Goal: Task Accomplishment & Management: Use online tool/utility

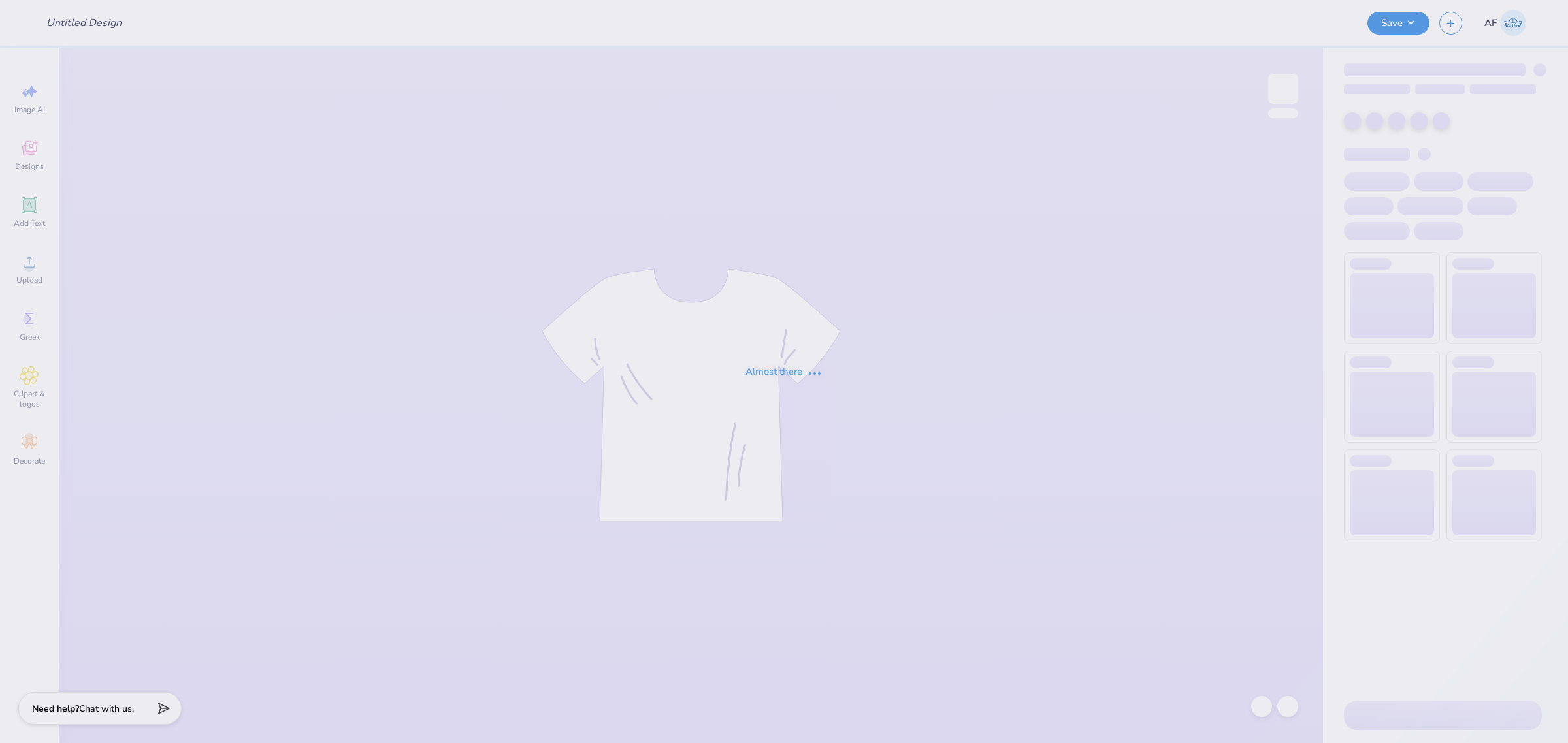
type input "Elena C : Illinois State University"
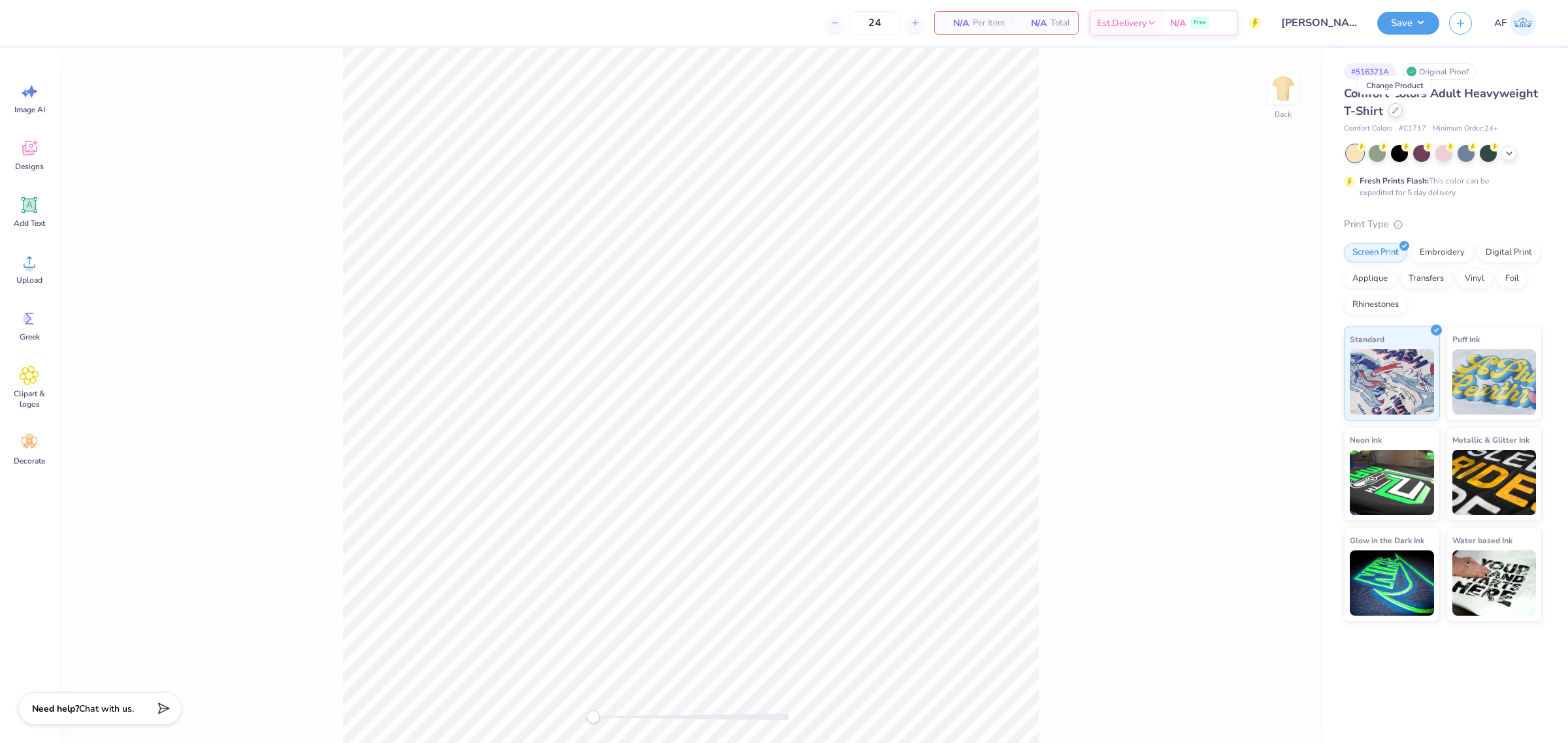
click at [1392, 113] on icon at bounding box center [1395, 110] width 6 height 6
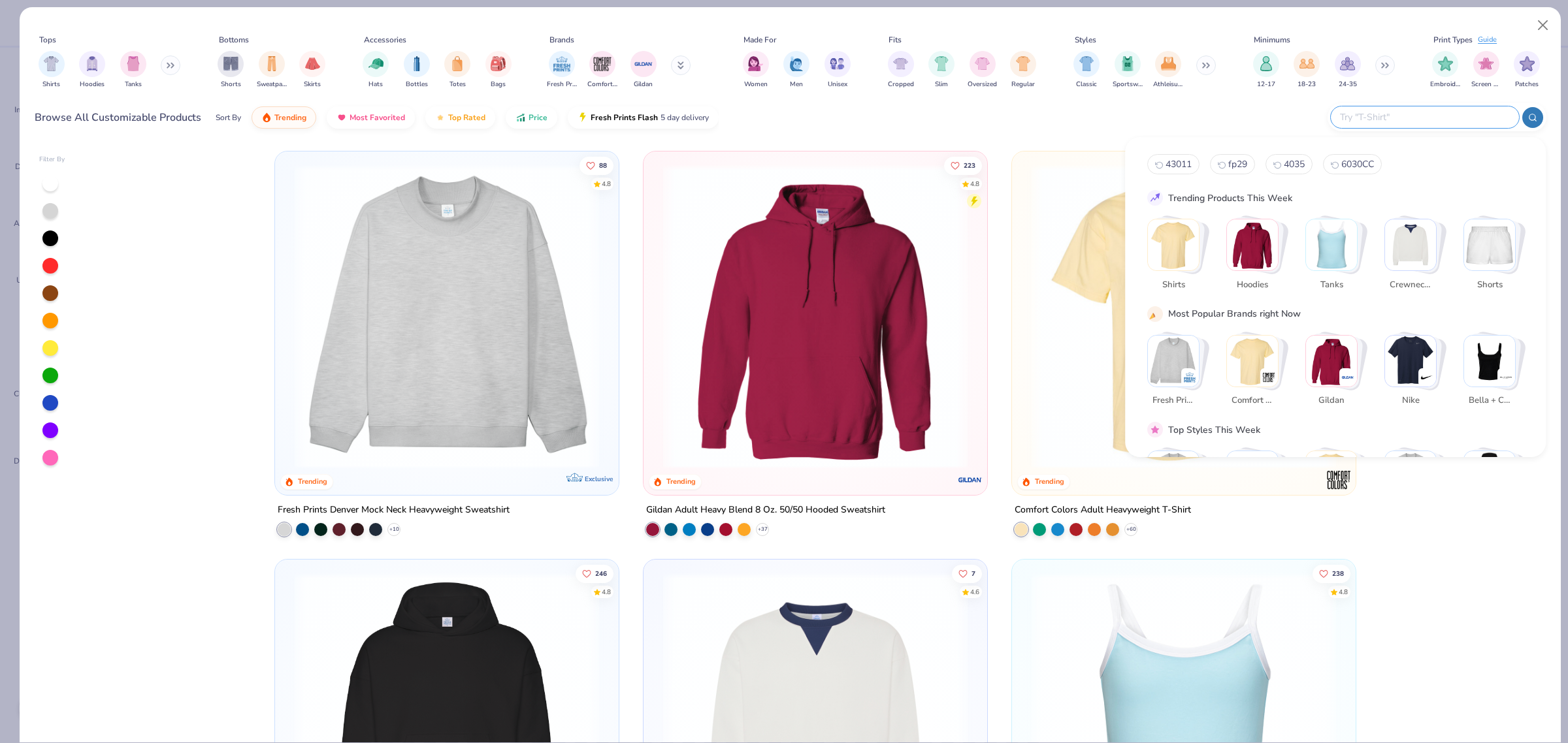
click at [1436, 115] on input "text" at bounding box center [1424, 117] width 171 height 15
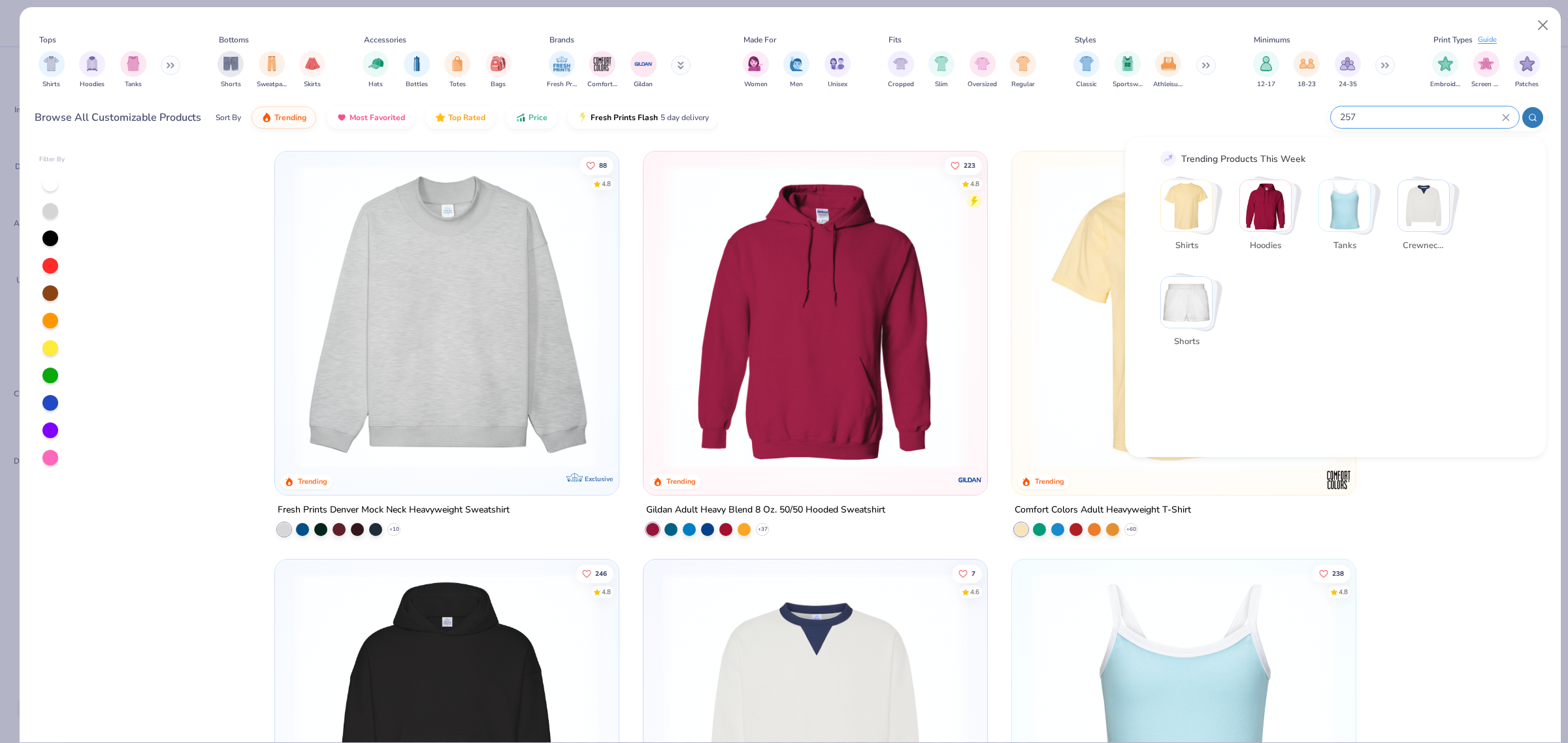
scroll to position [216, 0]
type input "257"
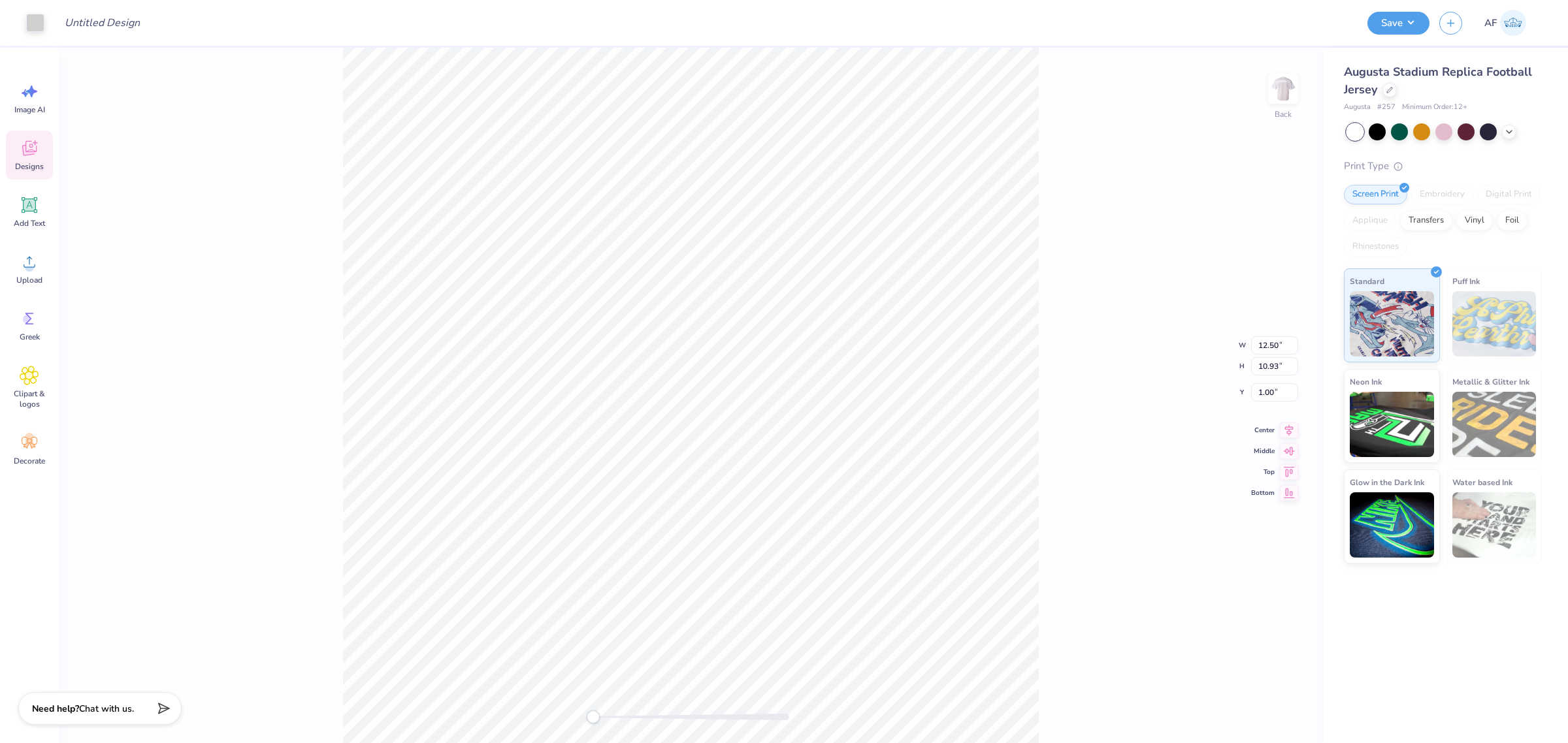
type input "8.88"
type input "3.04"
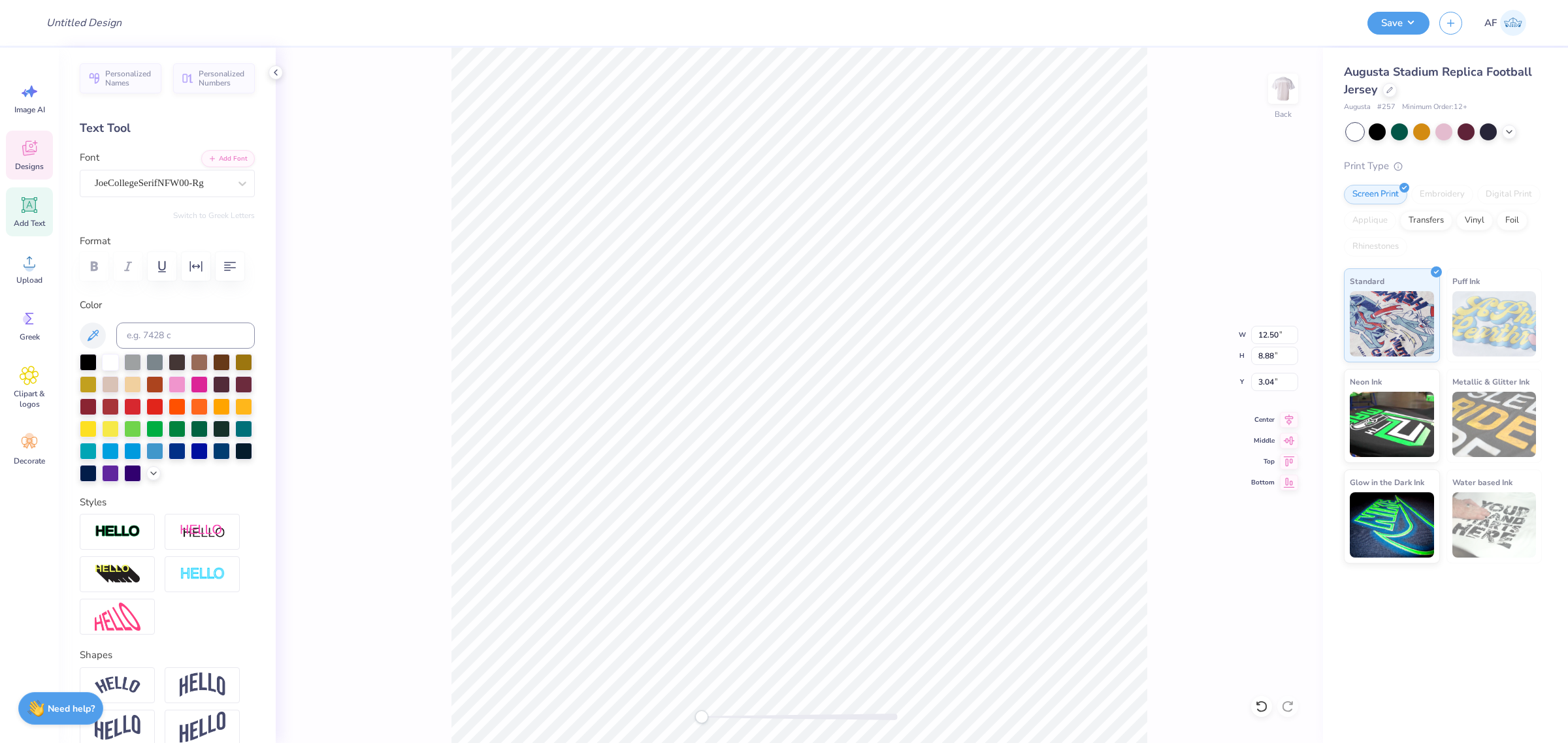
scroll to position [13, 1]
click at [236, 183] on icon at bounding box center [242, 183] width 13 height 13
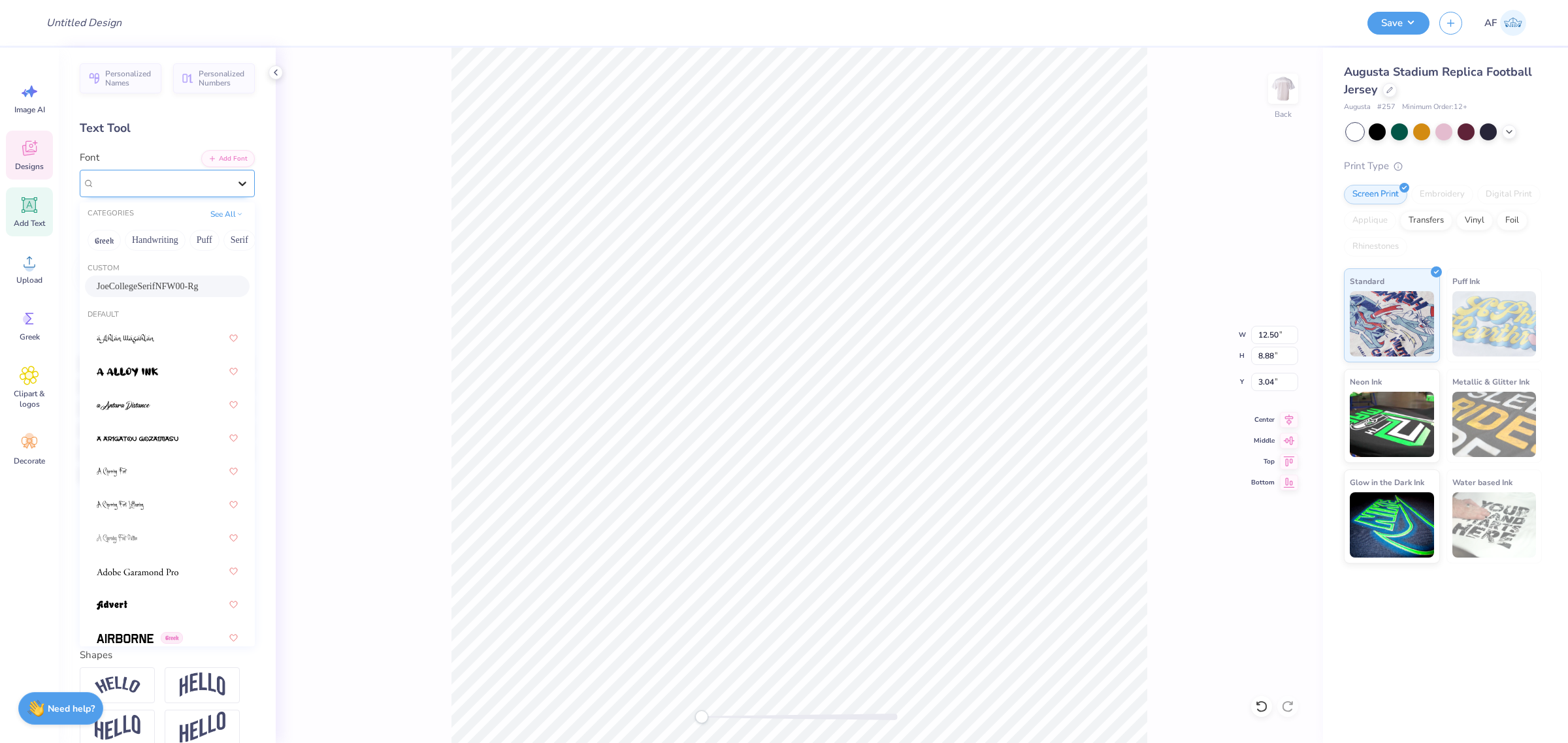
click at [236, 183] on icon at bounding box center [242, 183] width 13 height 13
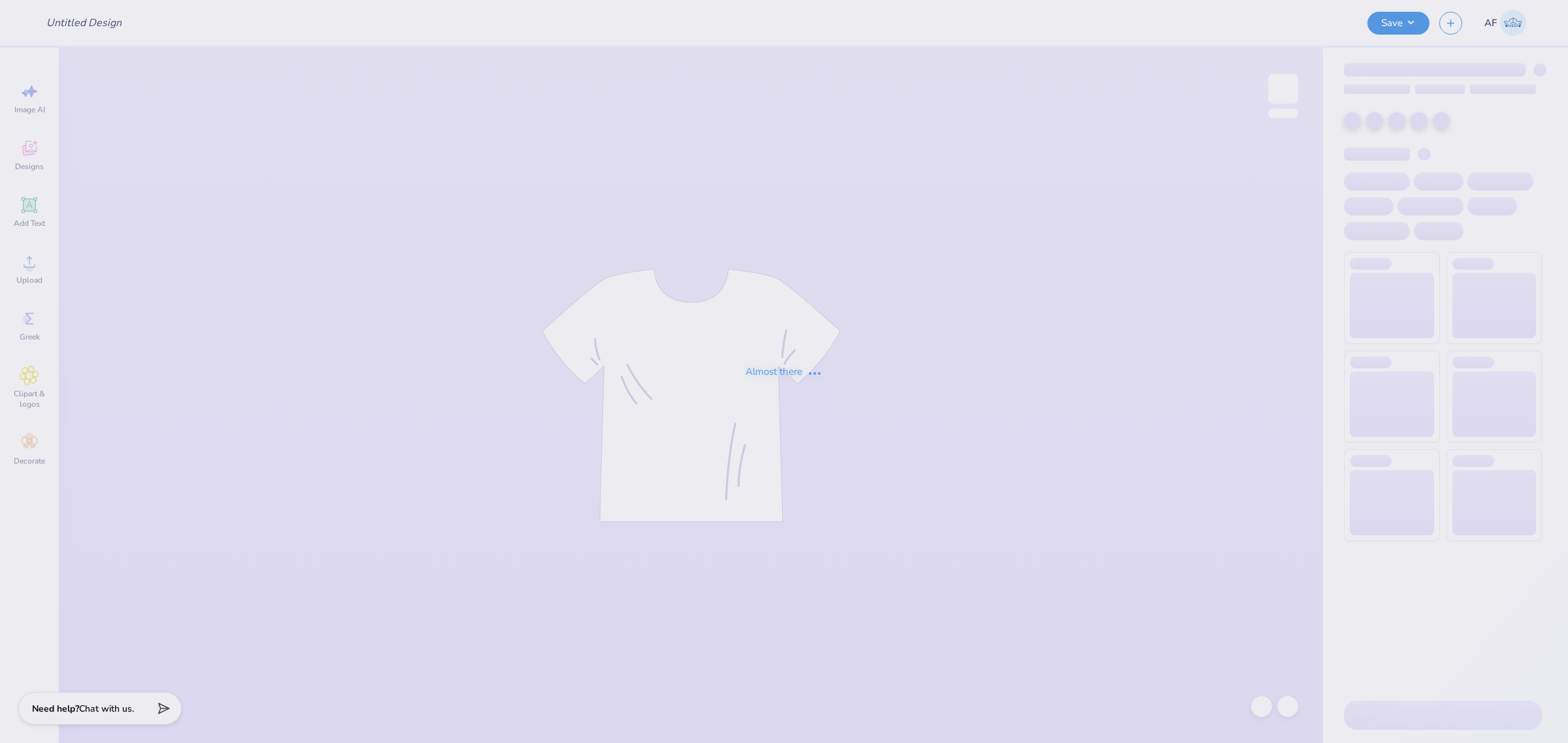
type input "Merch for Kappa Alpha Pi"
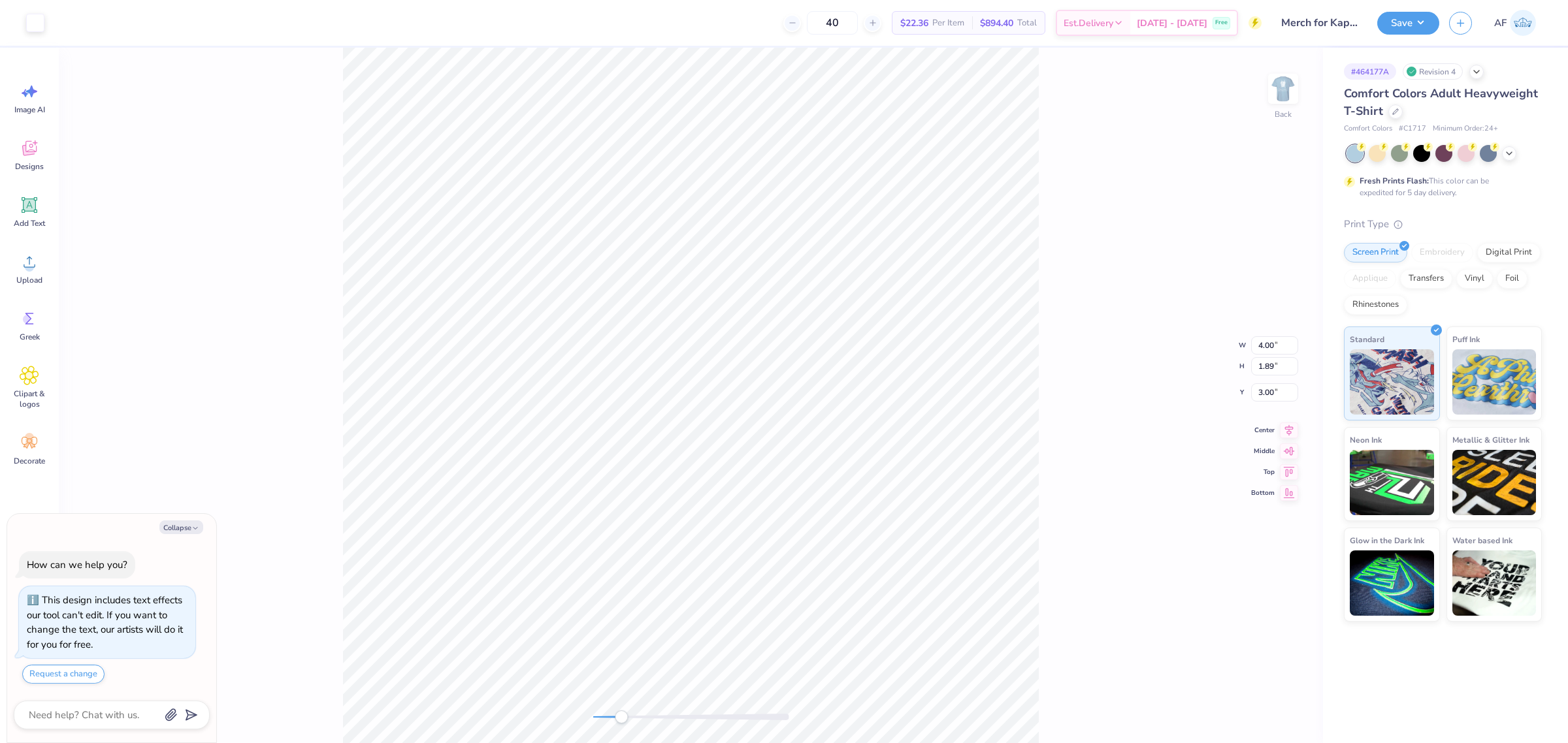
type textarea "x"
type input "0.25"
type input "0.38"
type input "4.50"
click at [1254, 87] on img at bounding box center [1283, 89] width 52 height 52
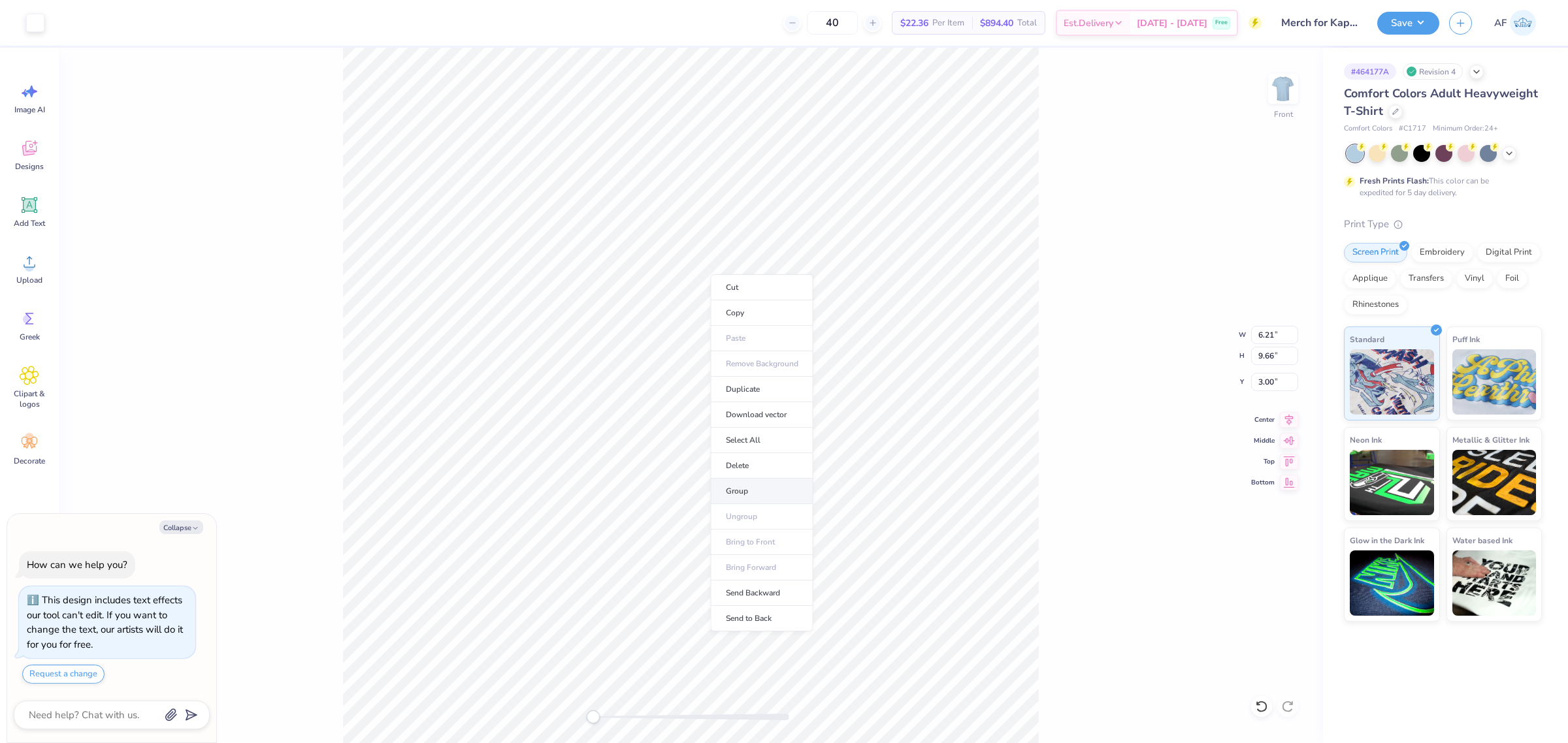
click at [745, 492] on li "Group" at bounding box center [761, 492] width 102 height 25
type textarea "x"
click at [1254, 335] on input "11.00" at bounding box center [1274, 335] width 47 height 18
click at [1254, 383] on input "13.66" at bounding box center [1274, 381] width 47 height 18
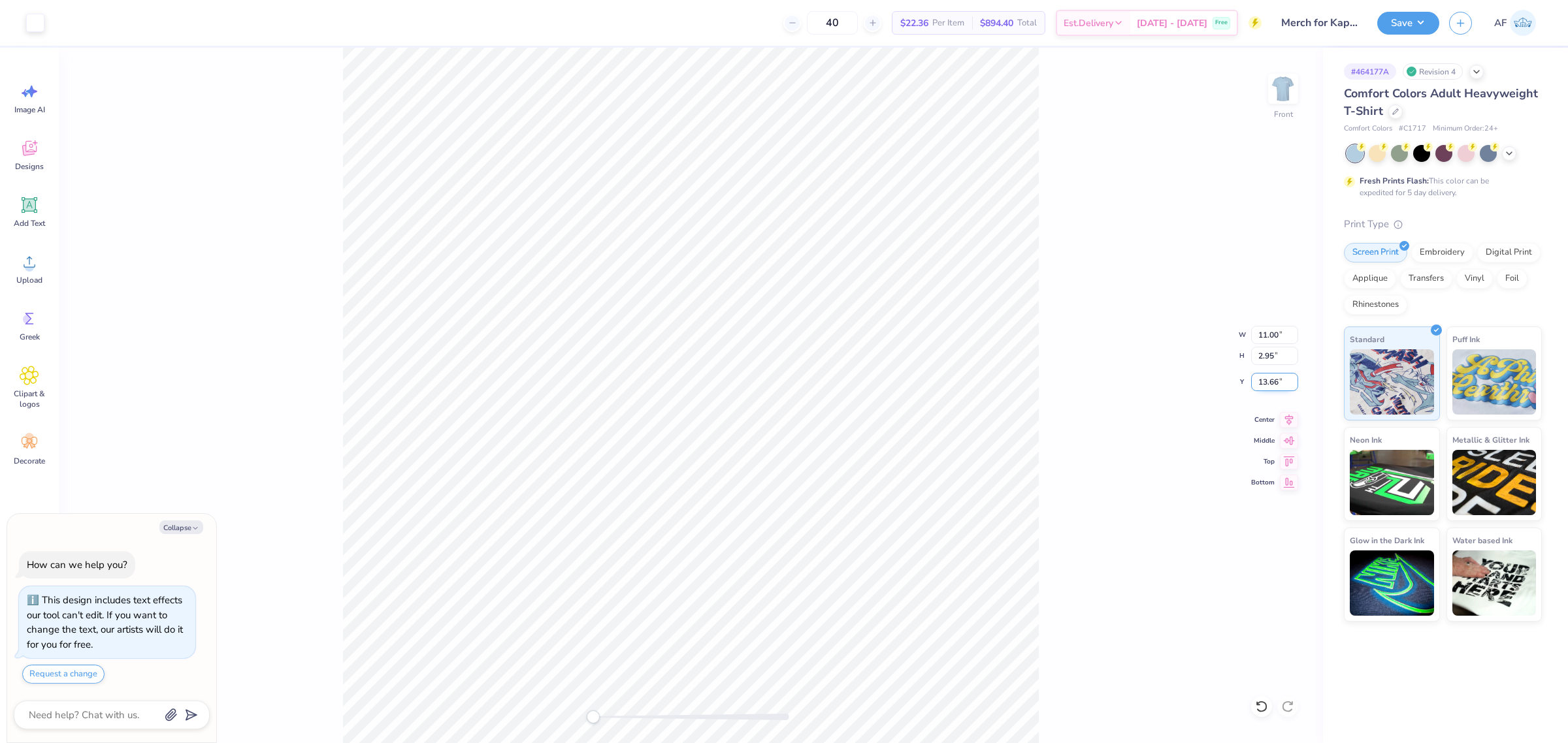
click at [1254, 383] on input "13.66" at bounding box center [1274, 381] width 47 height 18
type input "3"
type textarea "x"
type input "3.00"
click at [1254, 335] on input "11.00" at bounding box center [1274, 335] width 47 height 18
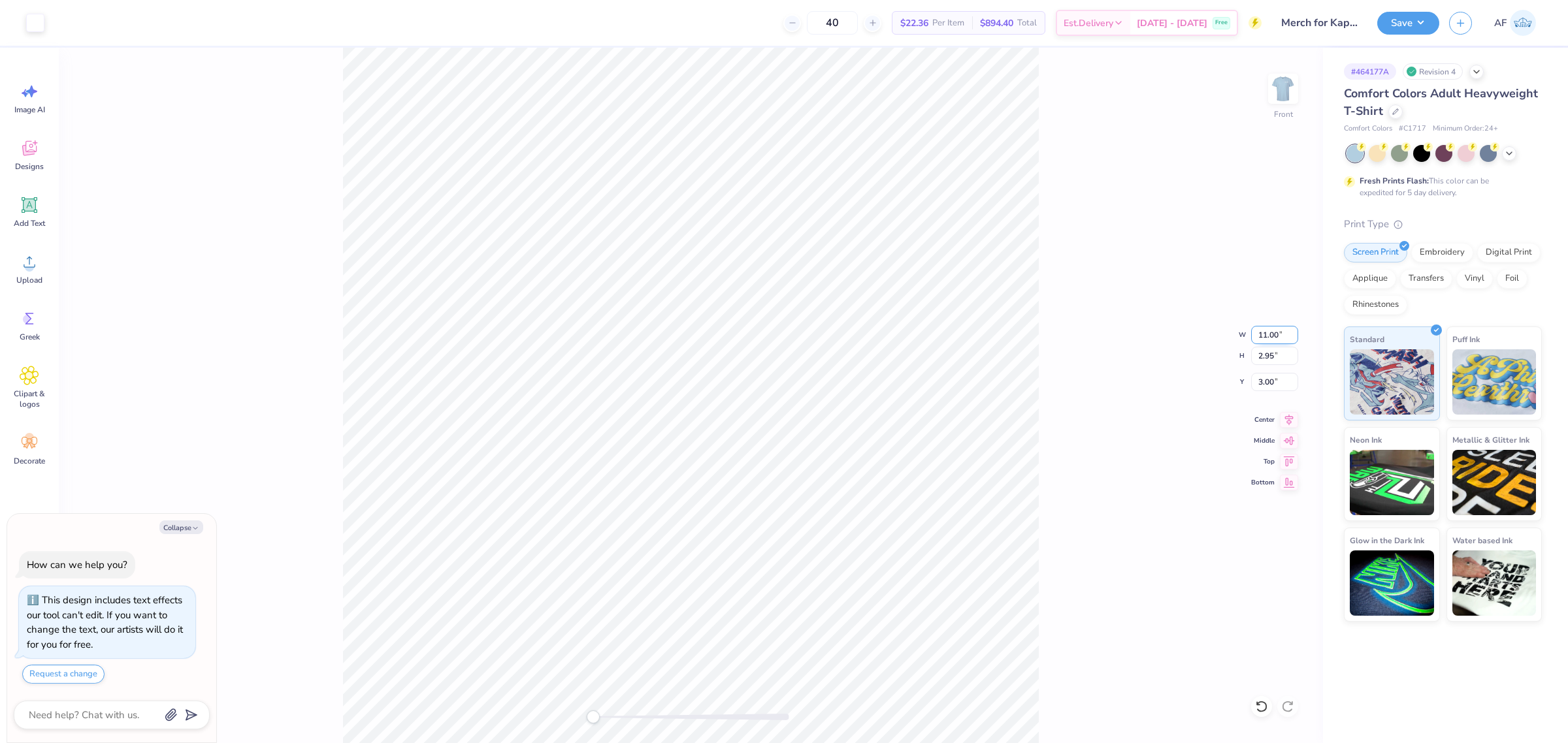
click at [1254, 335] on input "11.00" at bounding box center [1274, 335] width 47 height 18
click at [1254, 419] on icon at bounding box center [1289, 418] width 18 height 16
click at [1254, 96] on img at bounding box center [1283, 89] width 52 height 52
type textarea "x"
click at [1254, 335] on input "6.11" at bounding box center [1274, 335] width 47 height 18
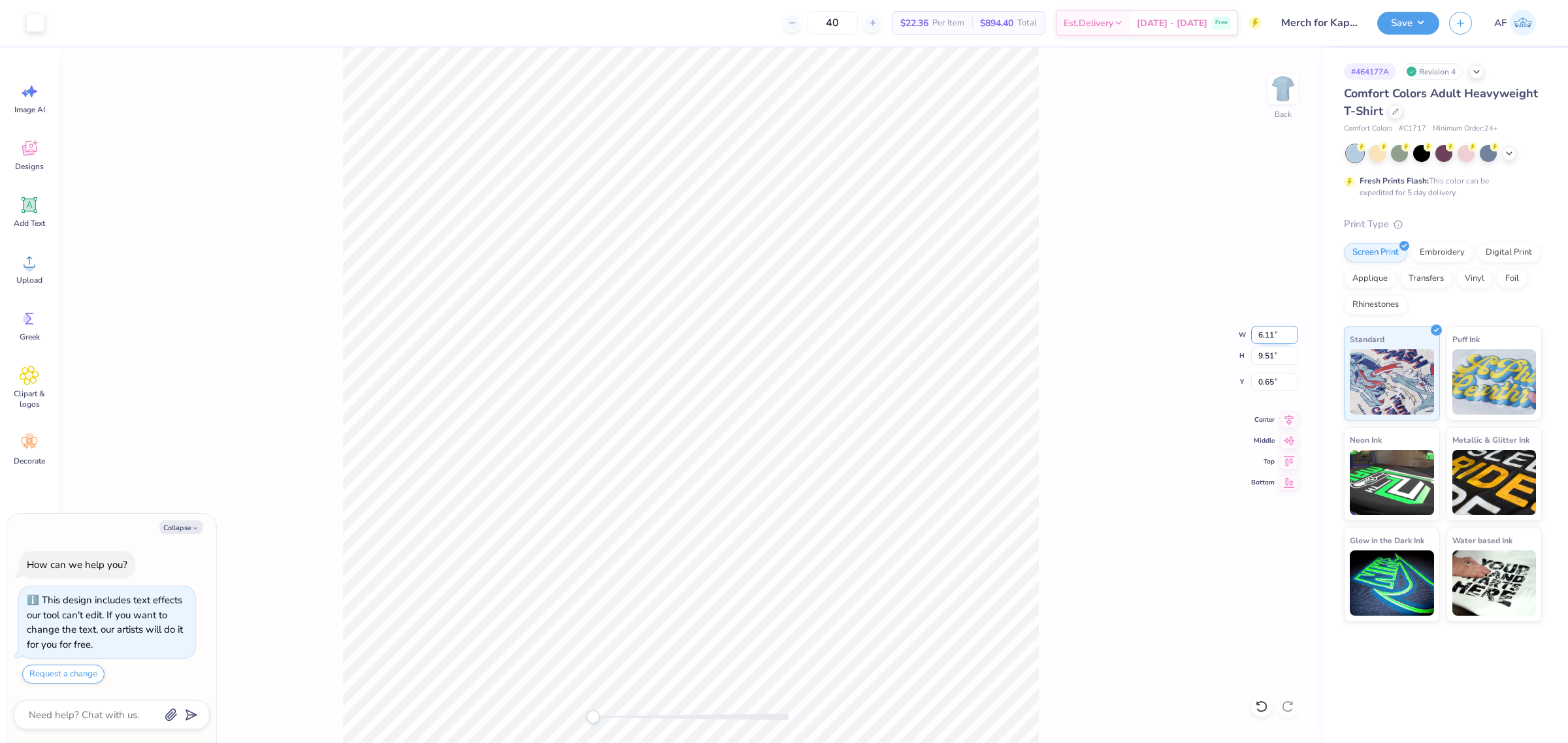
click at [1254, 335] on input "6.11" at bounding box center [1274, 335] width 47 height 18
type input "4"
type textarea "x"
click at [1254, 348] on input "9.51" at bounding box center [1274, 355] width 47 height 18
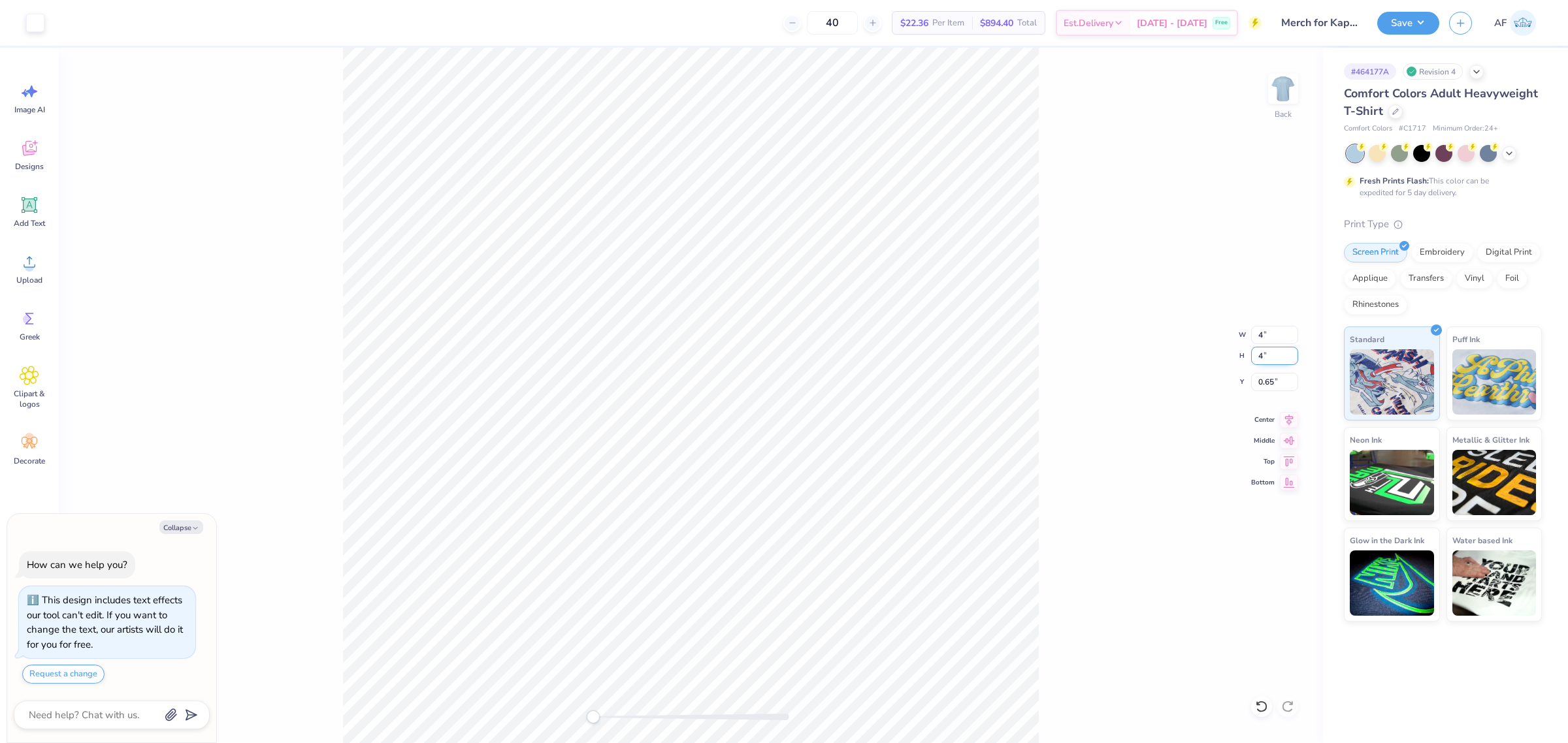
type input "4"
click at [1254, 362] on input "4" at bounding box center [1274, 355] width 47 height 18
click at [1254, 360] on input "4" at bounding box center [1274, 355] width 47 height 18
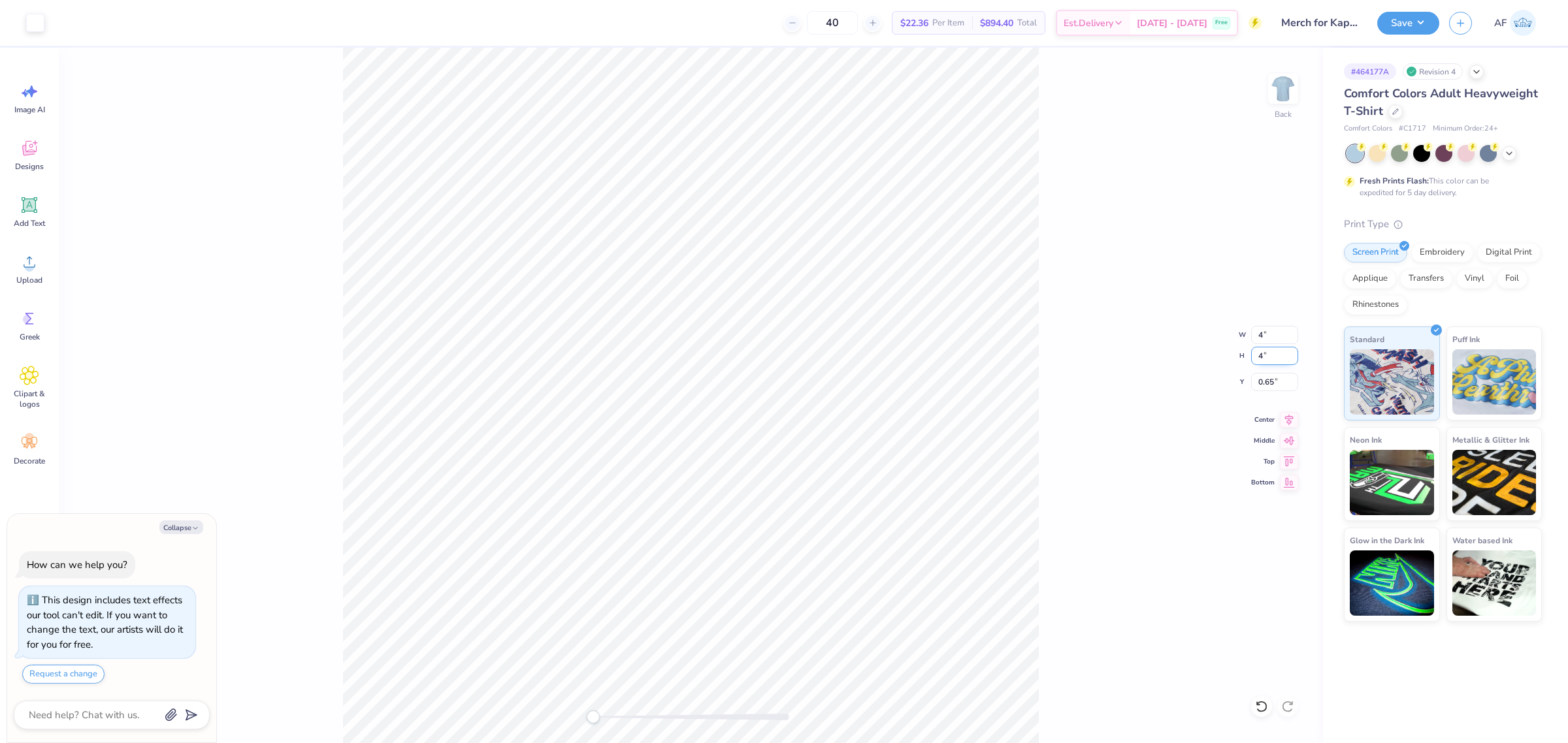
click at [1254, 360] on input "4" at bounding box center [1274, 355] width 47 height 18
click at [1254, 328] on input "4" at bounding box center [1274, 335] width 47 height 18
type textarea "x"
click at [1254, 357] on input "0.72" at bounding box center [1274, 355] width 47 height 18
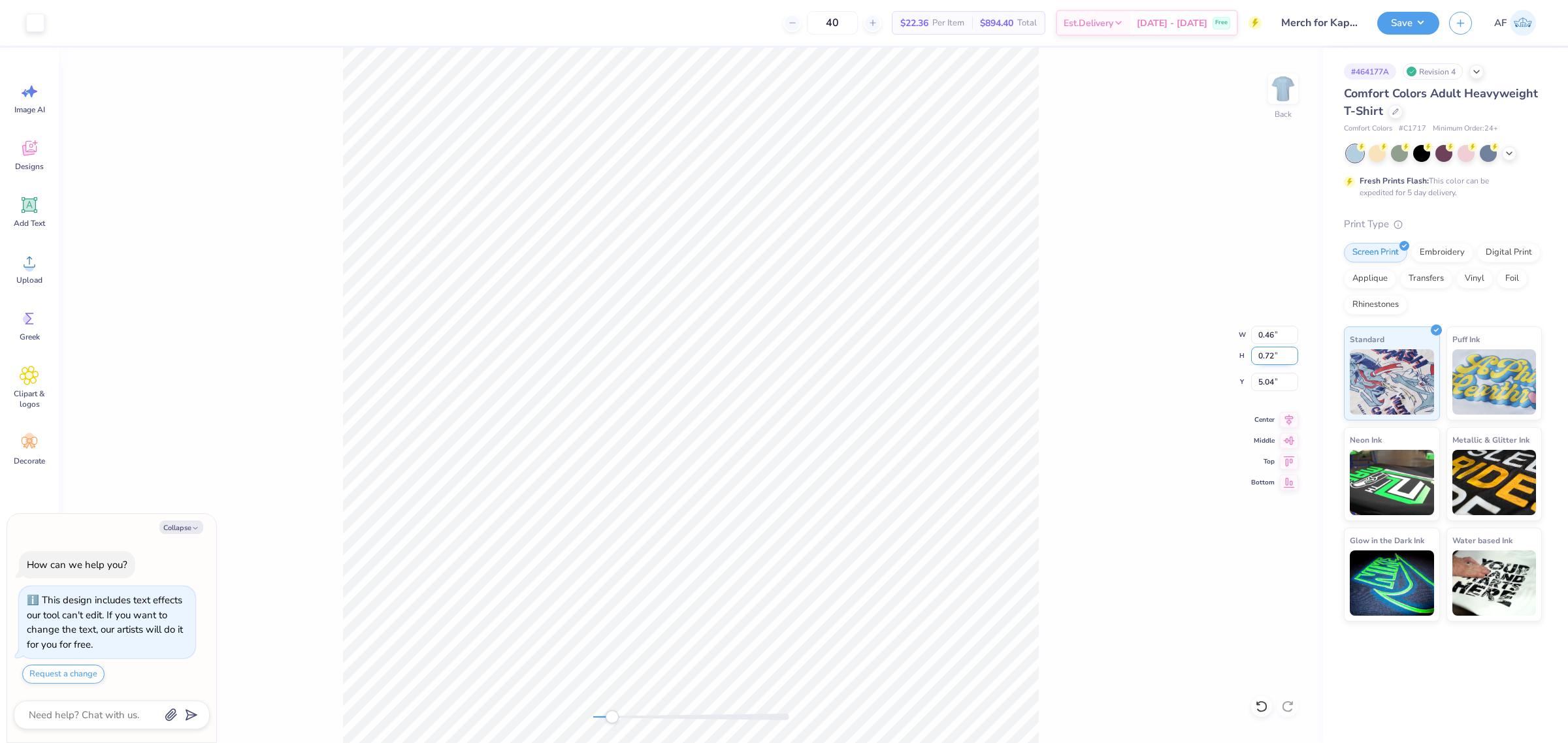
click at [1254, 357] on input "0.72" at bounding box center [1274, 355] width 47 height 18
type input "4"
click at [1056, 284] on div "Back" at bounding box center [691, 395] width 1264 height 695
type textarea "x"
type input "2.64"
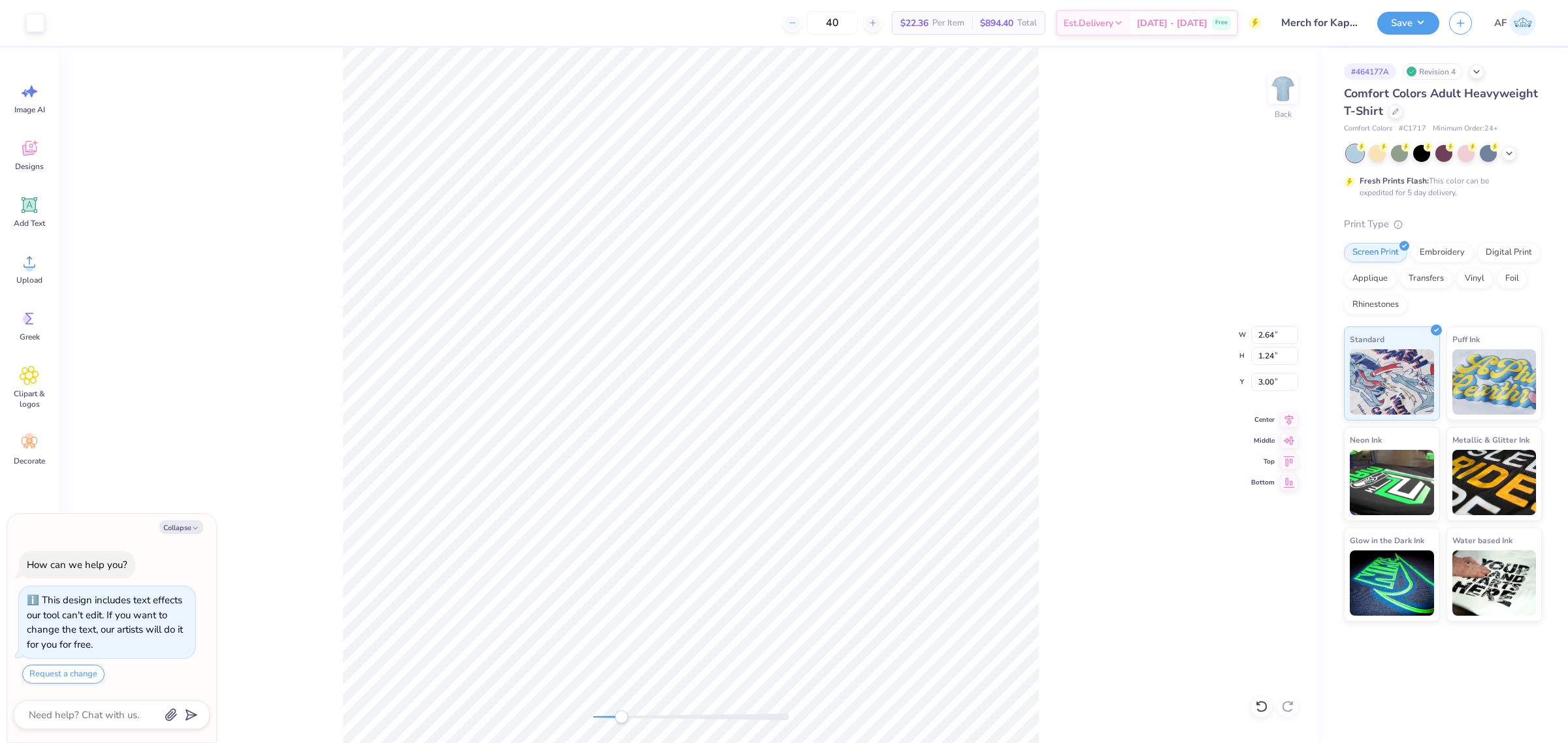
type textarea "x"
type input "2.31"
type input "0.53"
type input "3.14"
type textarea "x"
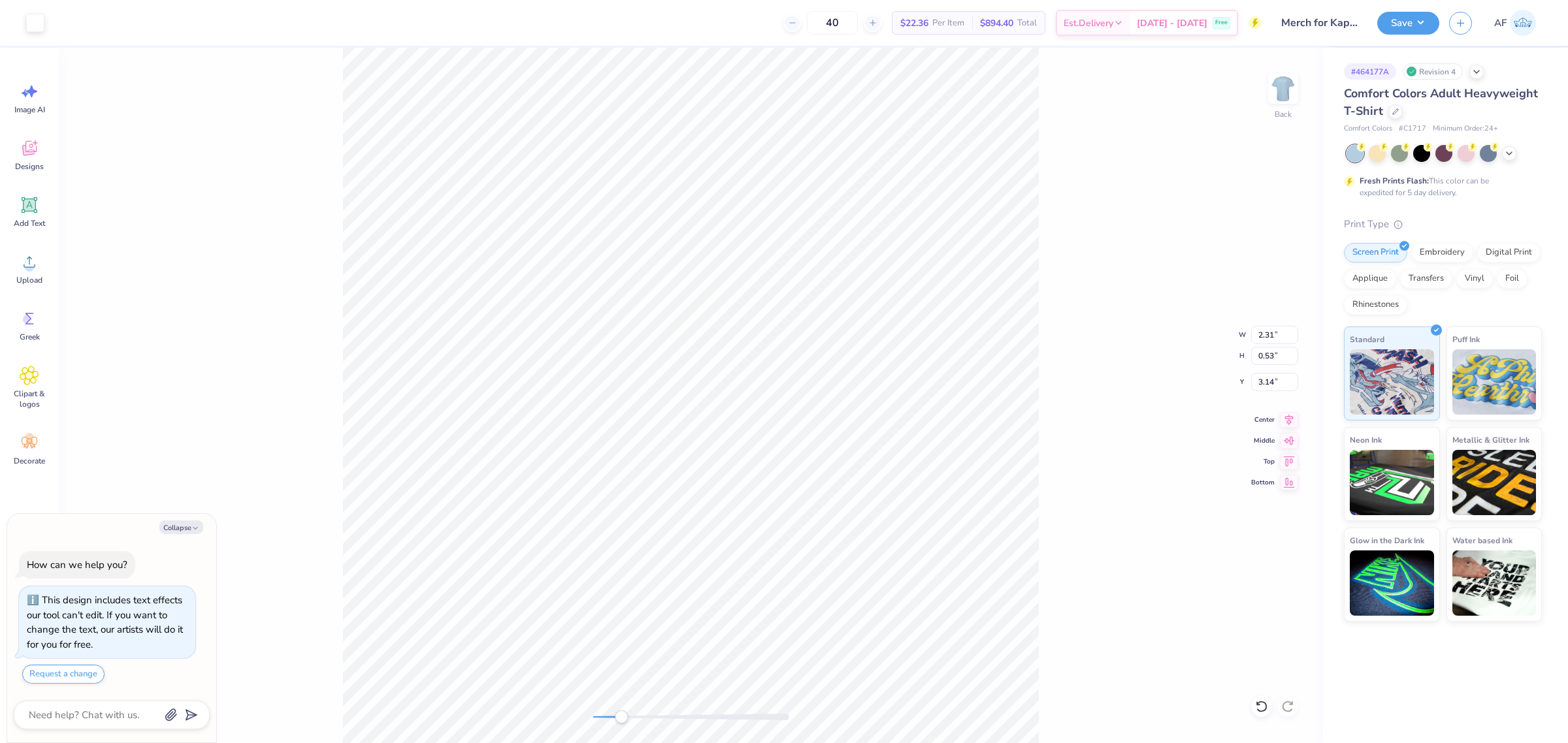
type input "5.85"
type textarea "x"
type input "2.51"
click at [1254, 357] on input "4.10" at bounding box center [1274, 355] width 47 height 18
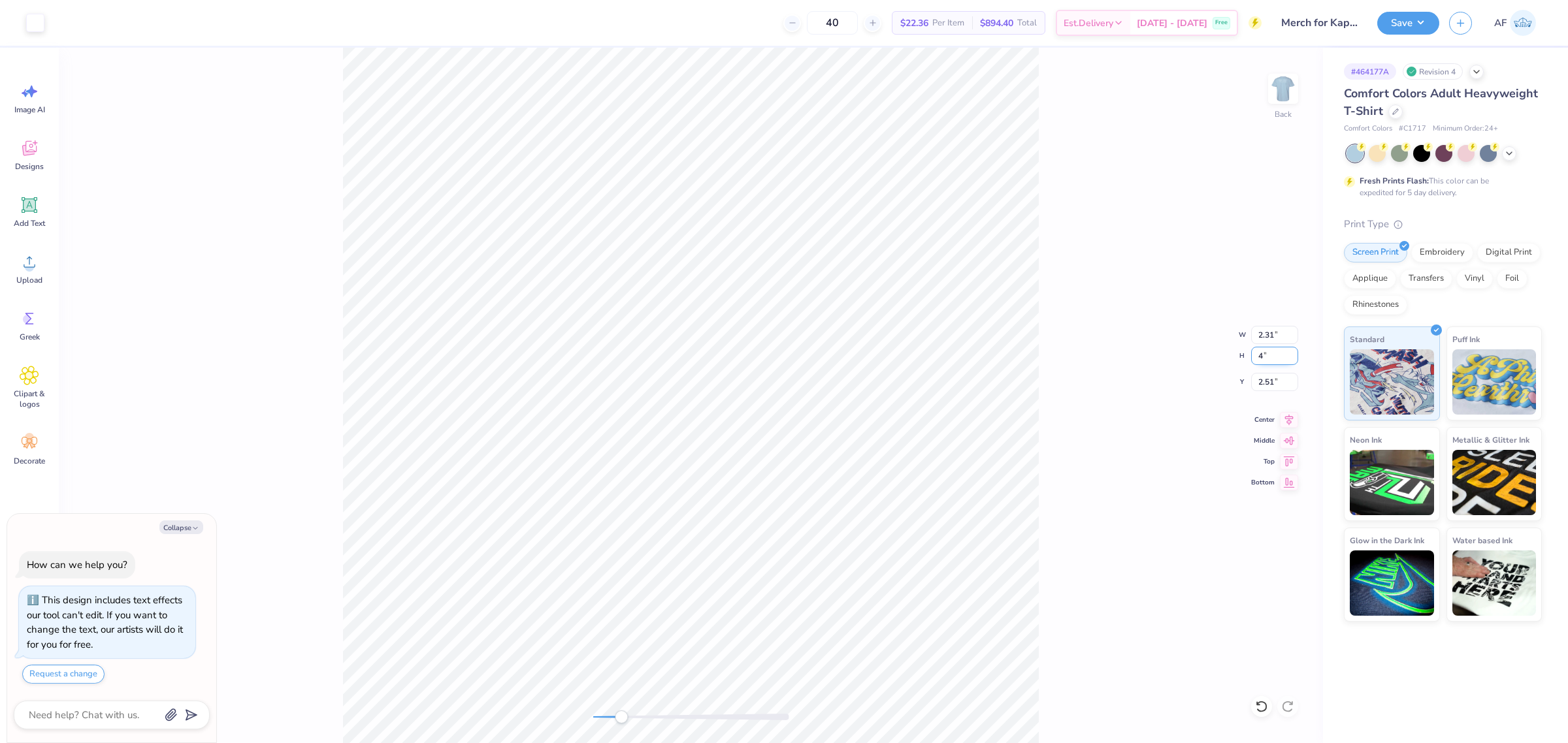
type input "4"
type textarea "x"
type input "2.24"
type input "3.96"
type input "2.59"
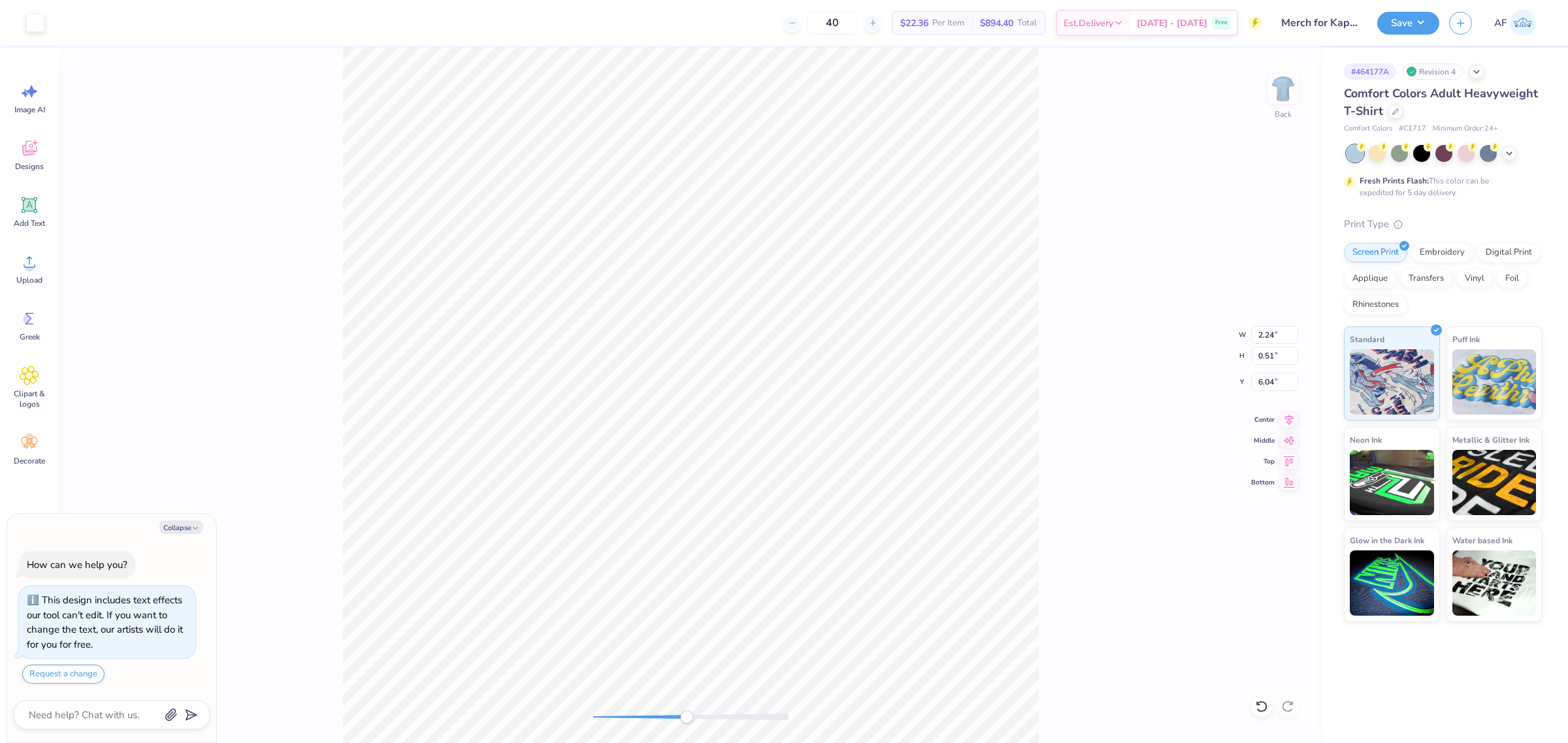
type textarea "x"
type input "5.88"
type textarea "x"
click at [1254, 383] on input "2.59" at bounding box center [1274, 381] width 47 height 18
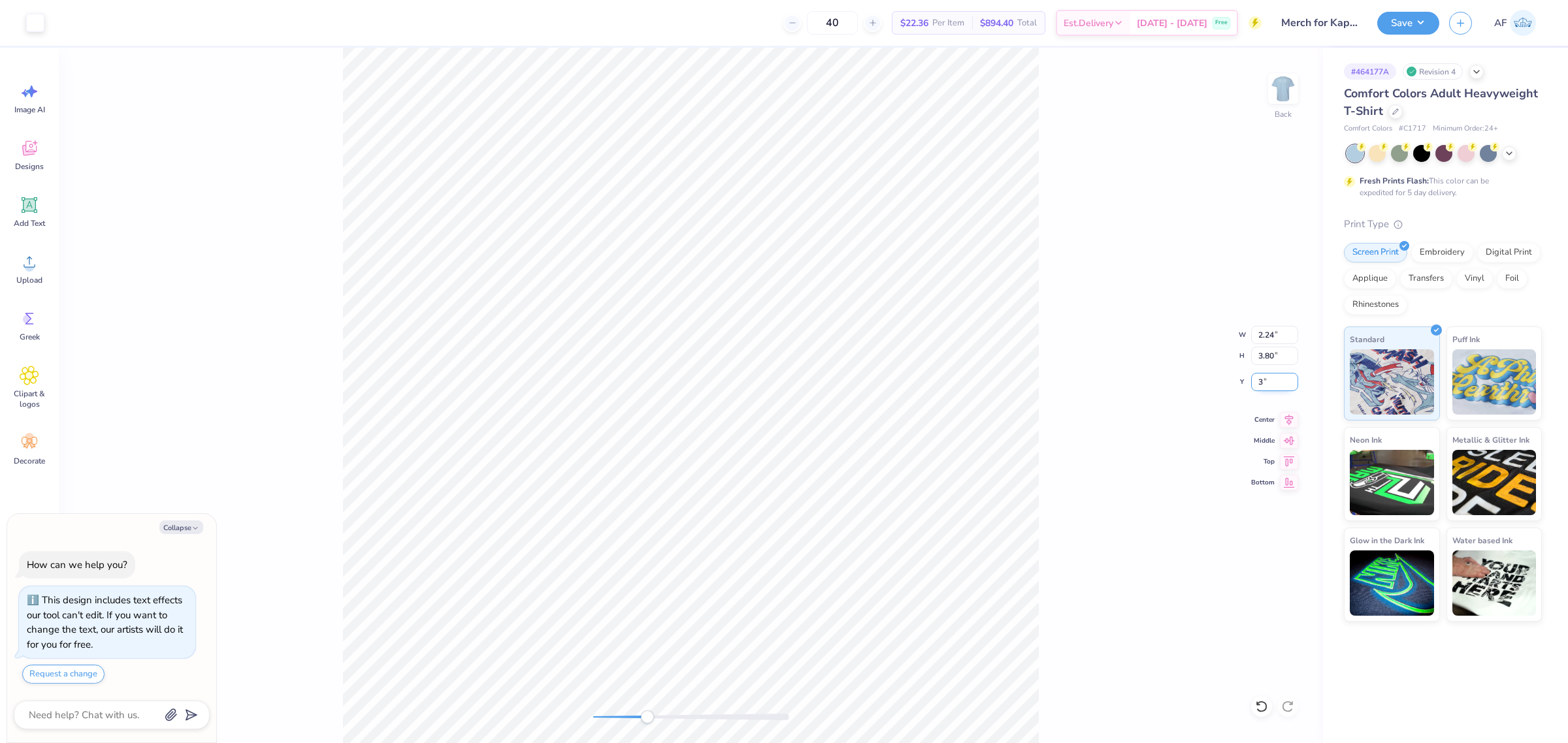
type input "3"
type textarea "x"
type input "3.00"
type textarea "x"
type input "0.52"
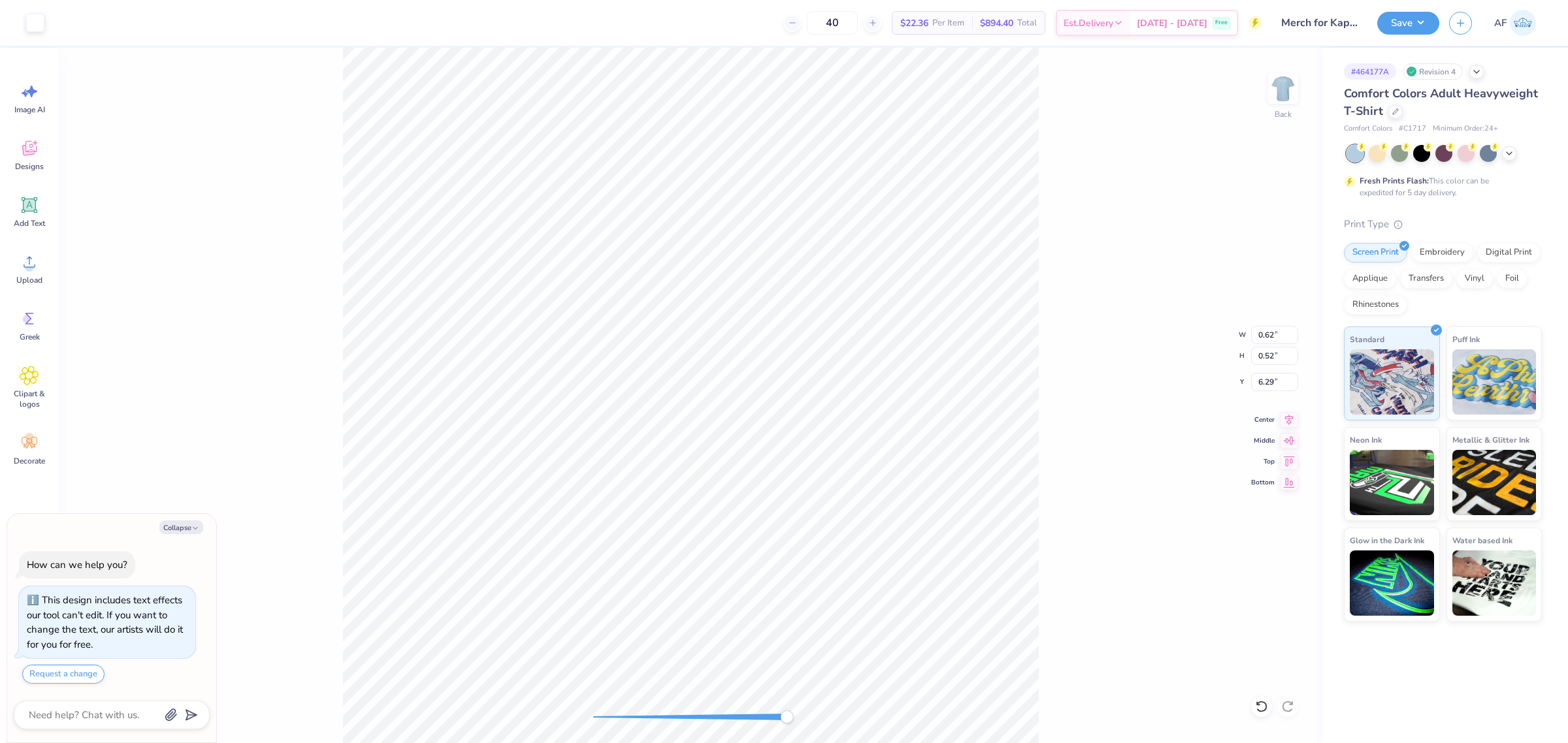
type textarea "x"
type input "1.16"
type input "6.28"
type textarea "x"
type input "1.81"
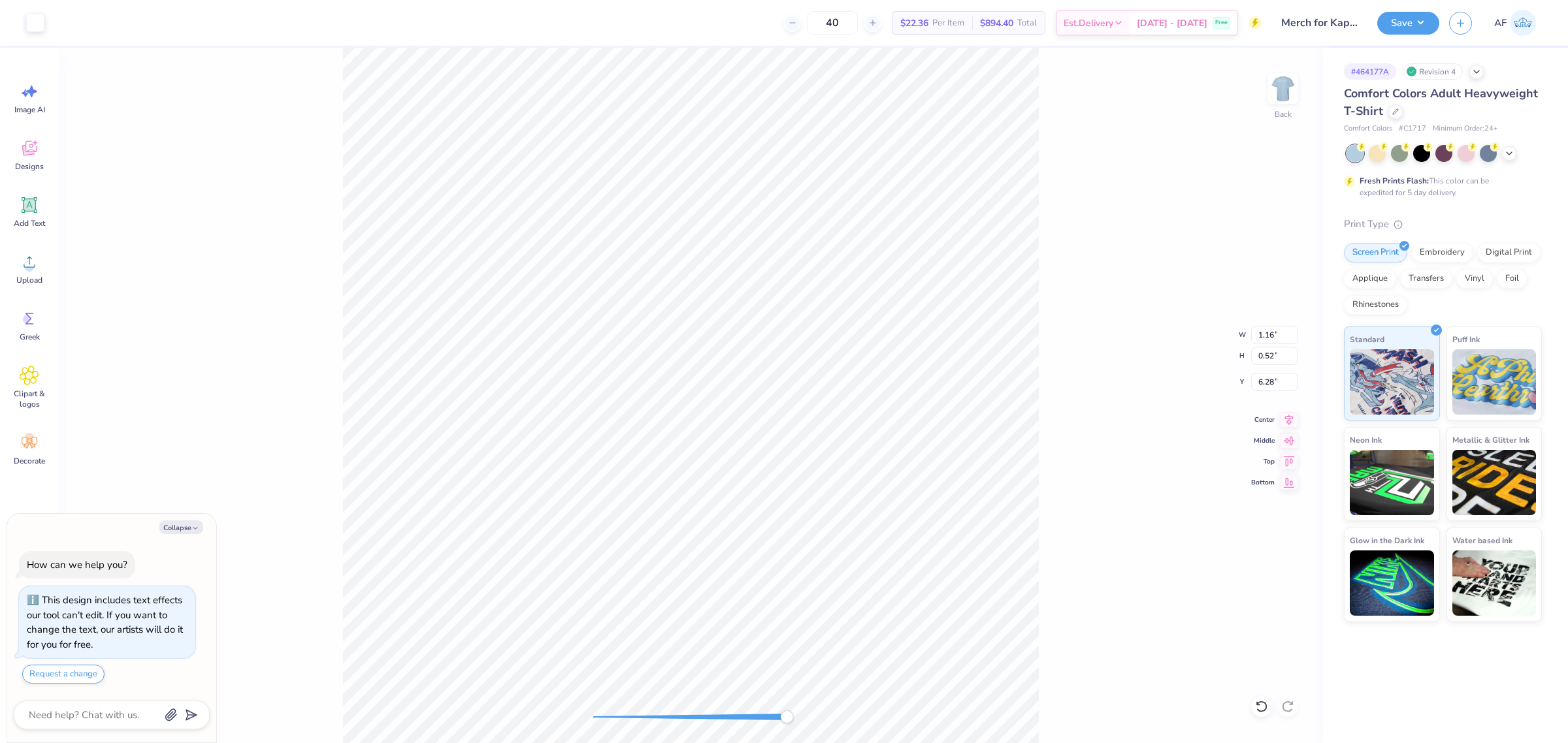
type input "6.31"
type textarea "x"
type input "6.28"
type textarea "x"
type input "6.34"
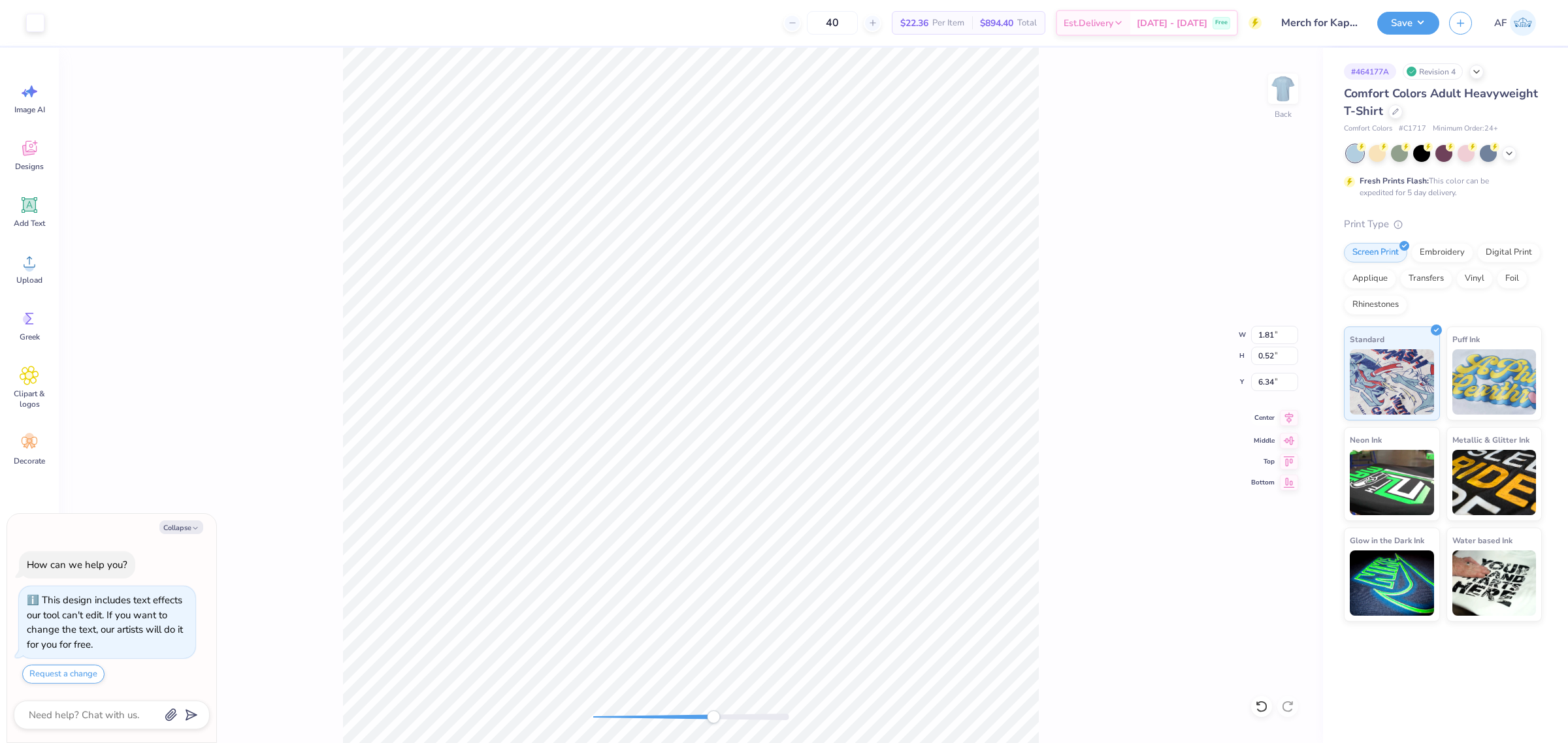
click at [1254, 425] on icon at bounding box center [1289, 418] width 18 height 16
type textarea "x"
type input "2.13"
type input "3.31"
type input "3.00"
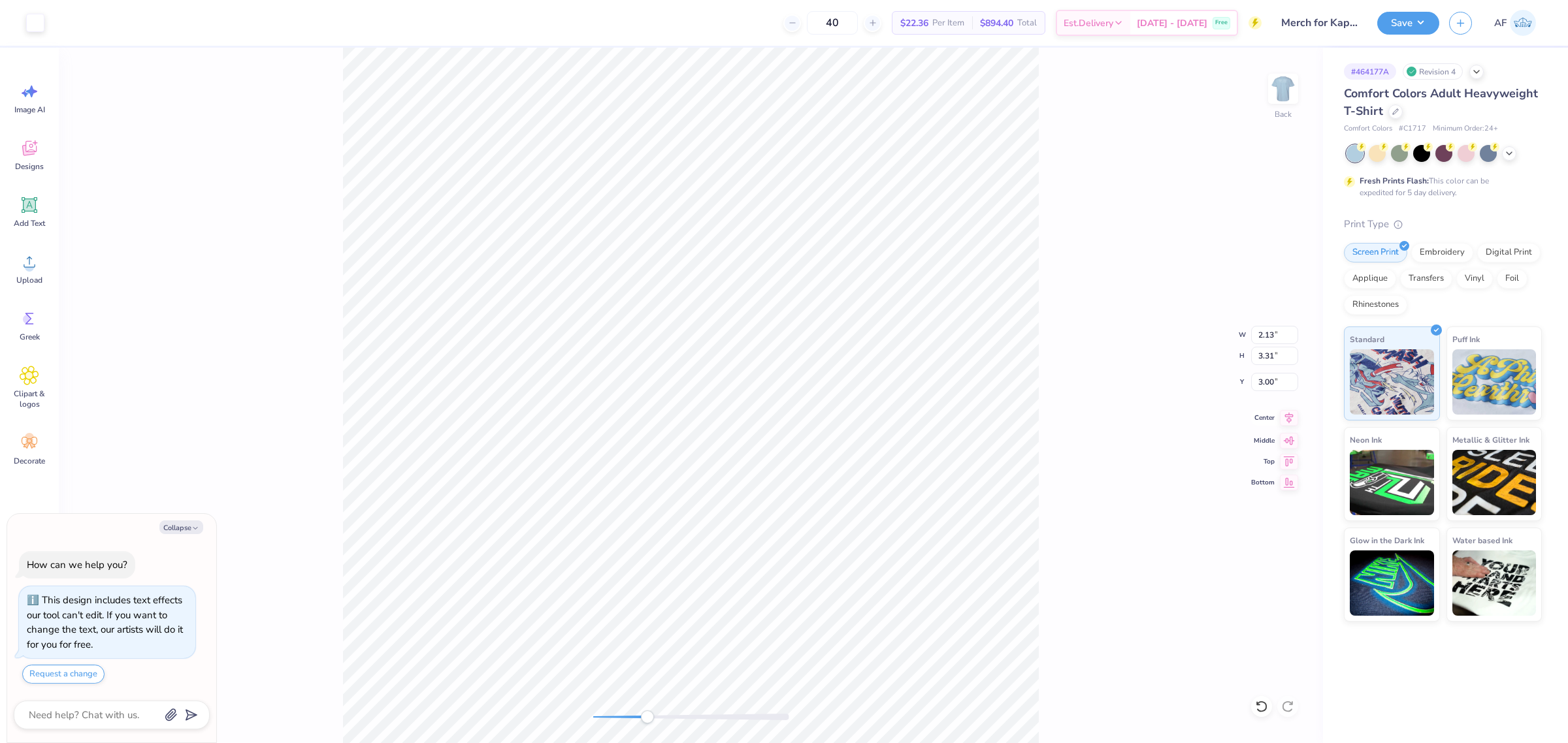
click at [1254, 421] on icon at bounding box center [1289, 418] width 18 height 16
click at [1254, 422] on icon at bounding box center [1289, 418] width 18 height 16
click at [1254, 423] on icon at bounding box center [1289, 418] width 18 height 16
type textarea "x"
type input "2.27"
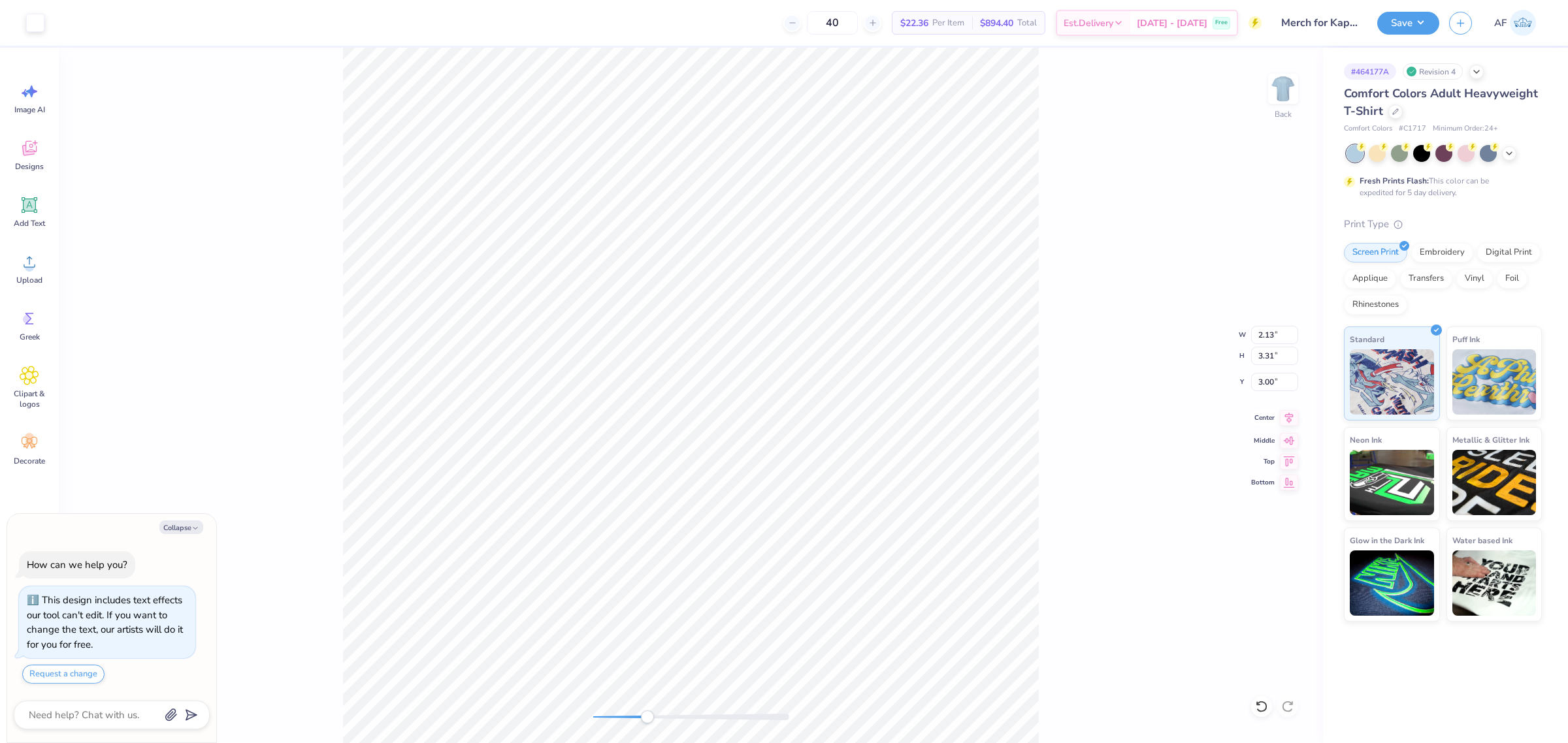
type input "3.53"
type input "2.81"
type textarea "x"
type input "1.16"
click at [1254, 424] on icon at bounding box center [1289, 418] width 18 height 16
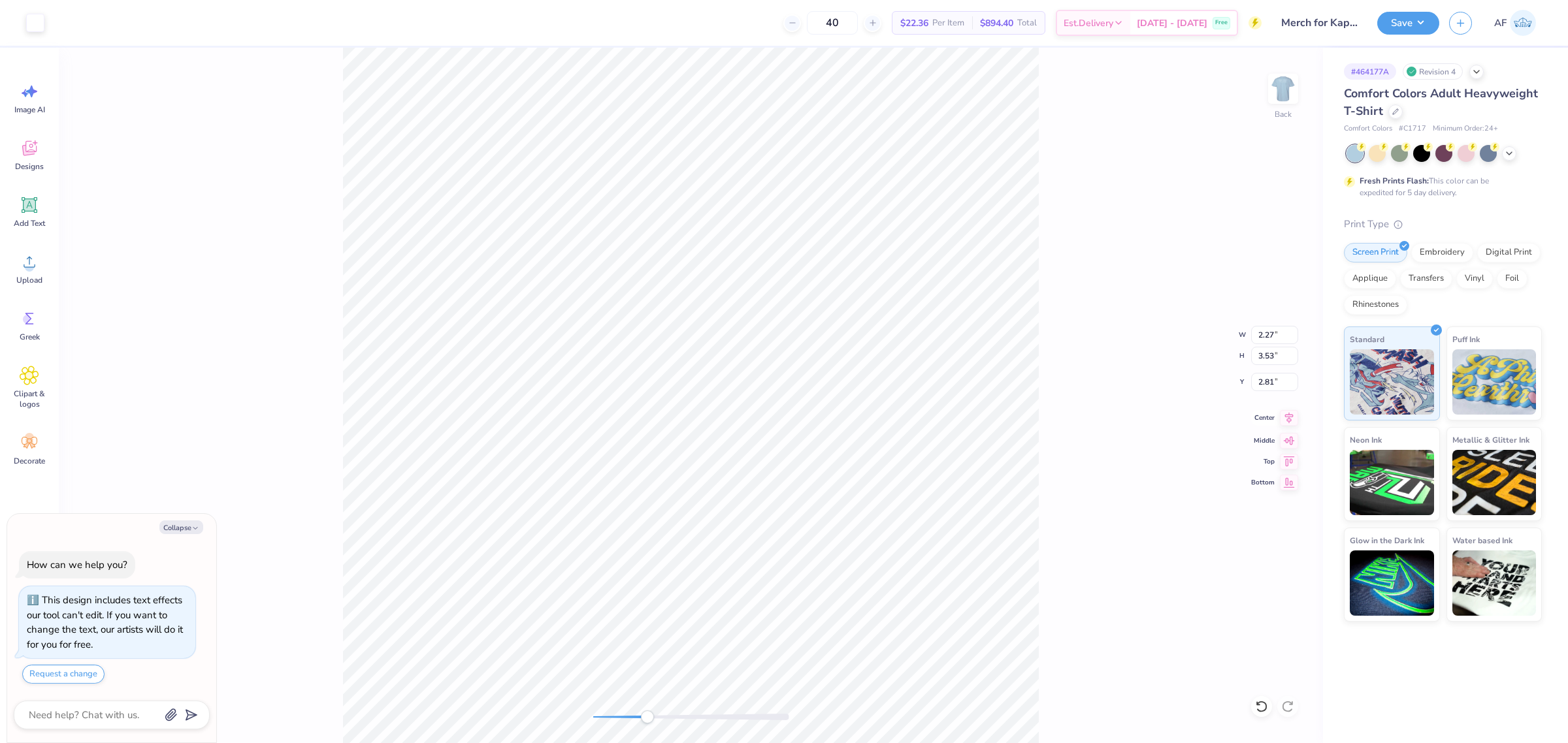
click at [1254, 421] on icon at bounding box center [1289, 418] width 18 height 16
type textarea "x"
type input "0.62"
type textarea "x"
type input "0.52"
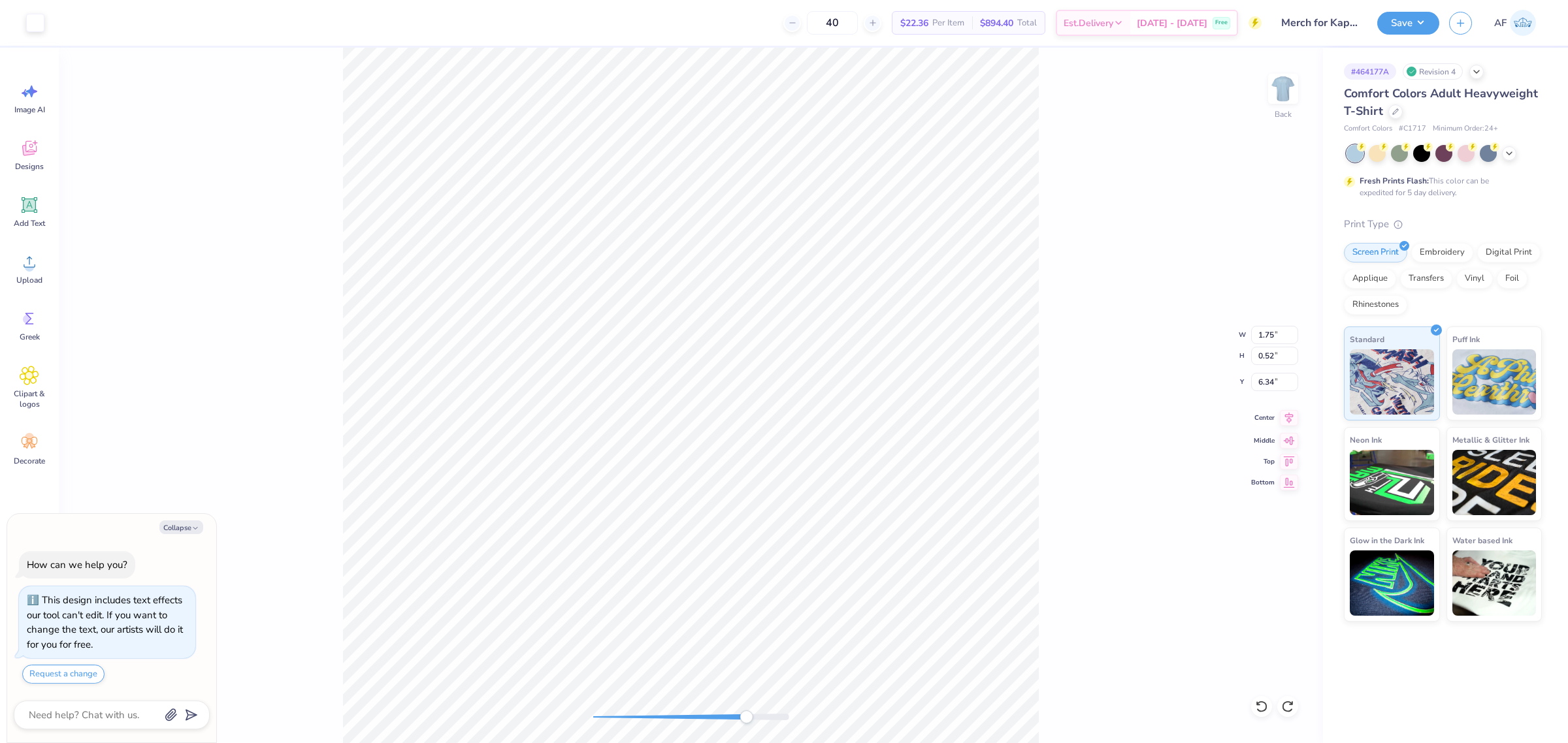
click at [1254, 423] on icon at bounding box center [1289, 418] width 18 height 16
type textarea "x"
type input "2.27"
type input "3.53"
type input "2.81"
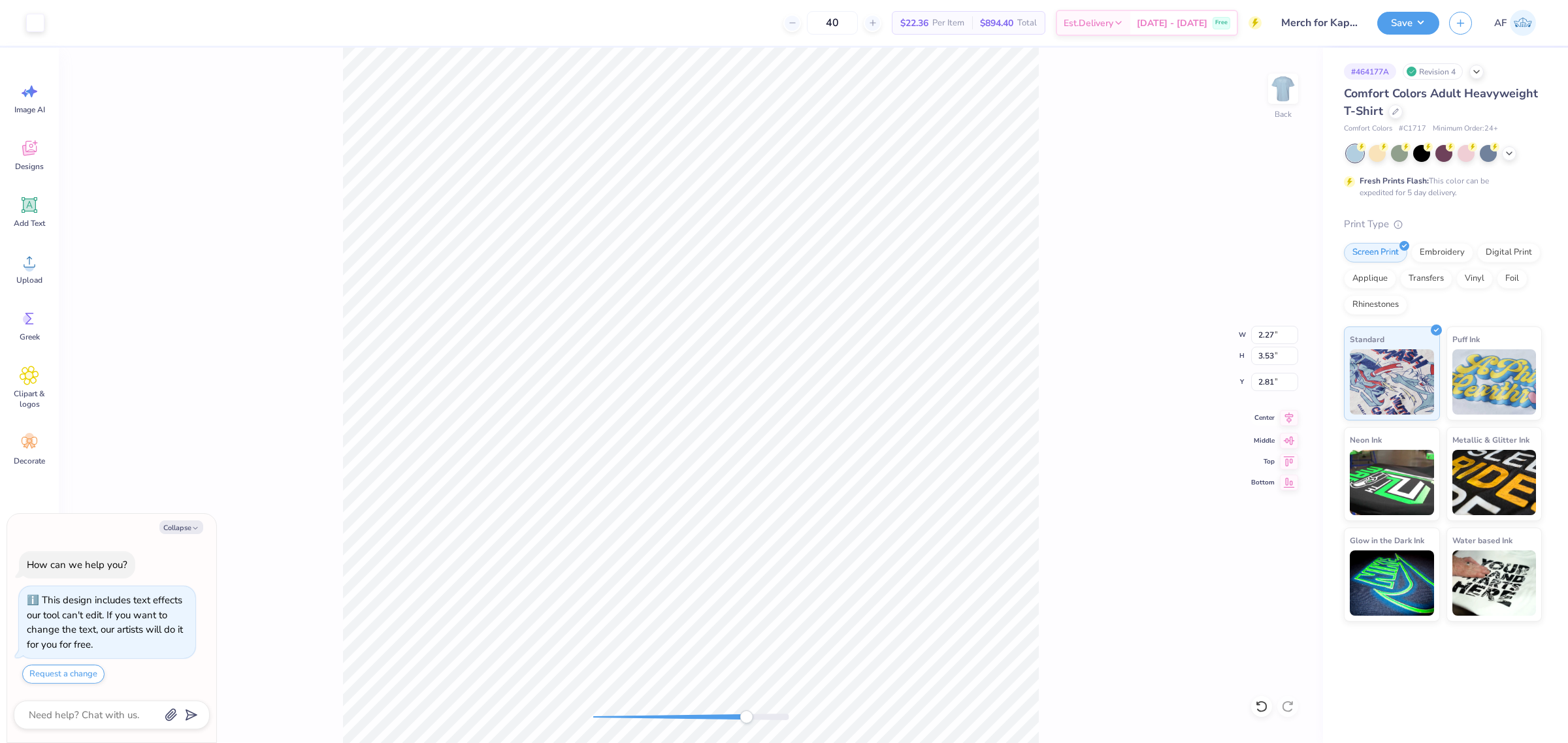
click at [1254, 416] on icon at bounding box center [1289, 418] width 18 height 16
type textarea "x"
click at [1254, 358] on input "4.03" at bounding box center [1274, 355] width 47 height 18
click at [1254, 358] on input "4.02" at bounding box center [1274, 355] width 47 height 18
click at [1254, 358] on input "4.01" at bounding box center [1274, 355] width 47 height 18
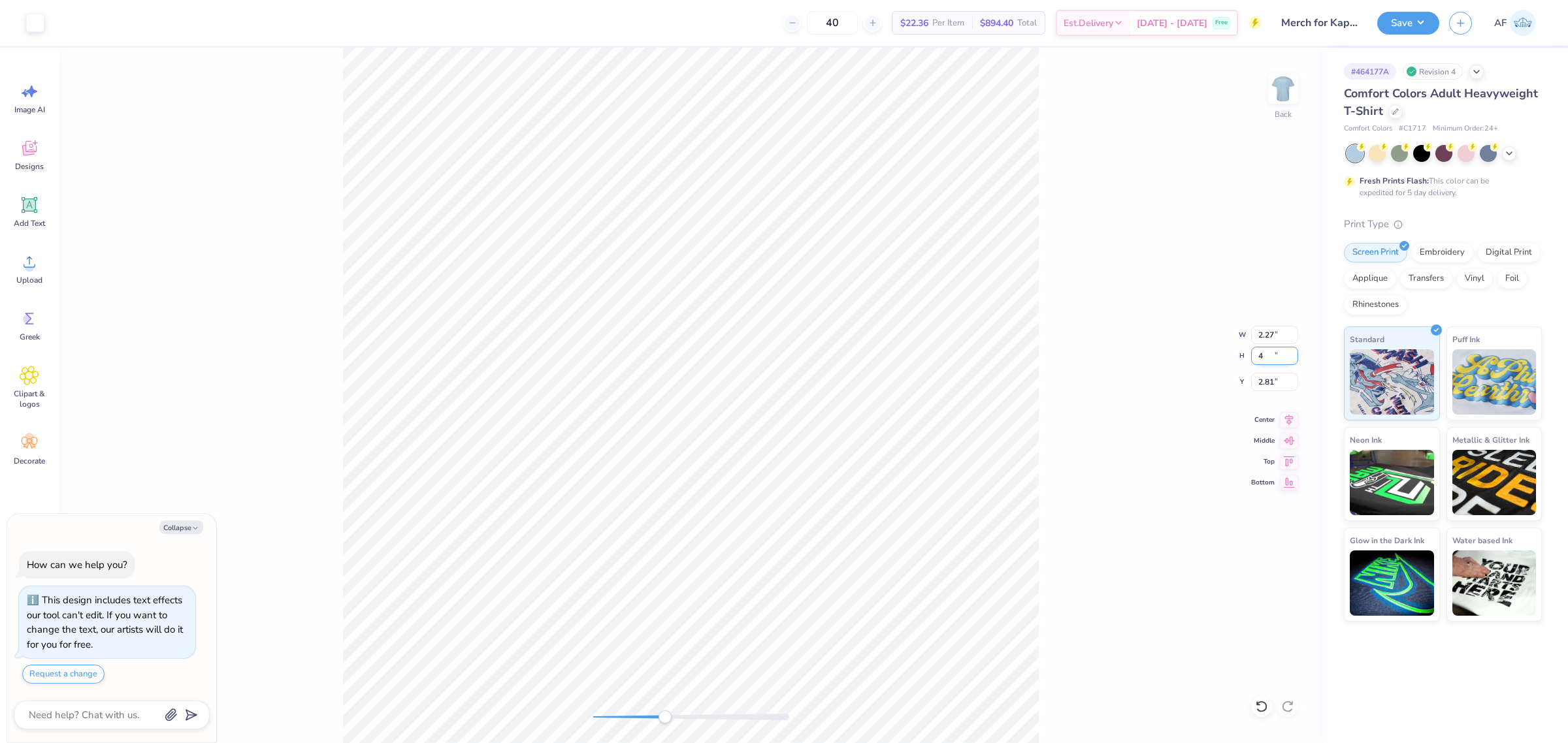
type input "4"
click at [1254, 358] on input "4" at bounding box center [1274, 355] width 47 height 18
type textarea "x"
type input "2.22"
type input "3.98"
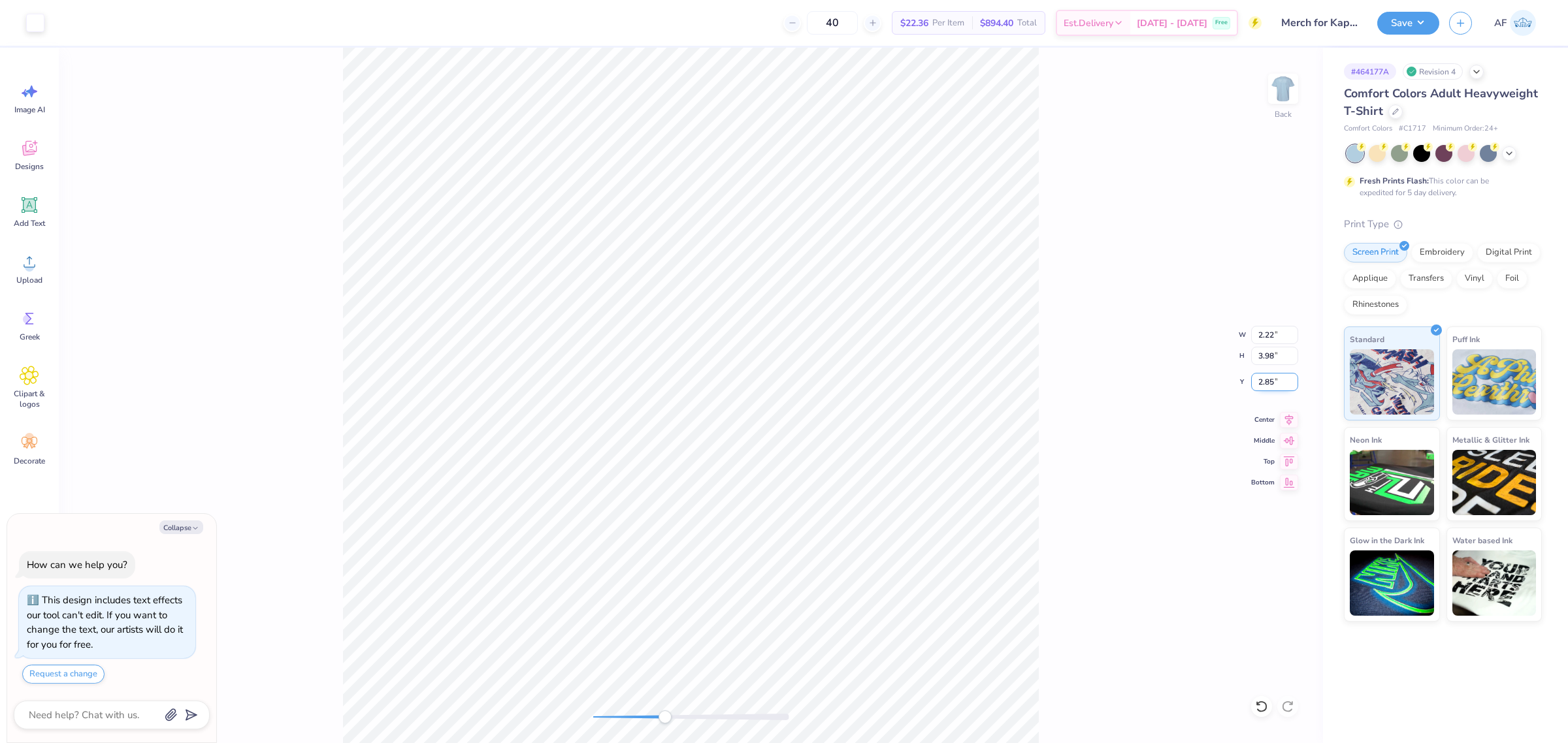
click at [1254, 383] on input "2.85" at bounding box center [1274, 381] width 47 height 18
type input "3"
type textarea "x"
type input "3.00"
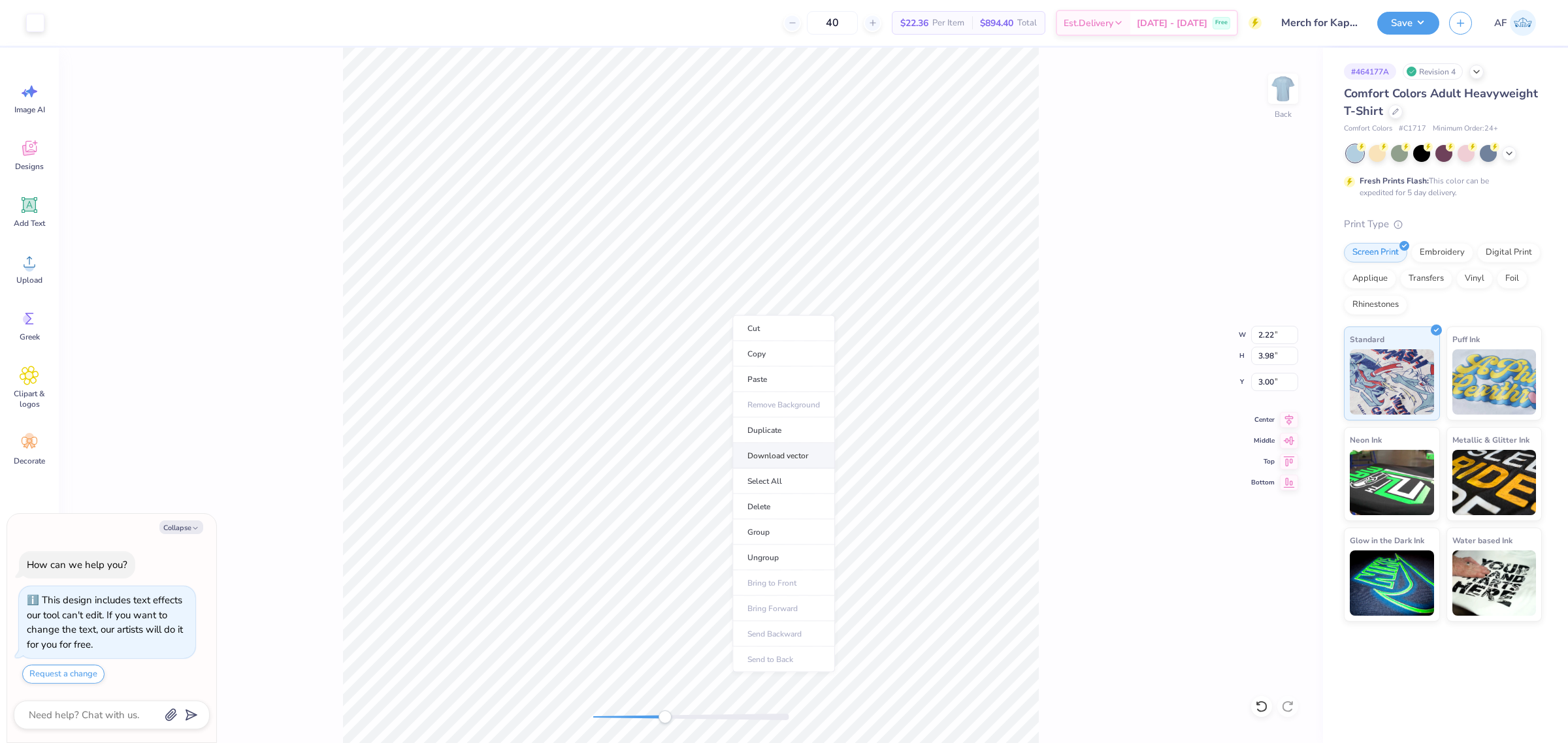
click at [782, 458] on li "Download vector" at bounding box center [783, 456] width 102 height 25
click at [1254, 381] on input "3.00" at bounding box center [1274, 381] width 47 height 18
click at [1254, 97] on img at bounding box center [1283, 89] width 52 height 52
type textarea "x"
type input "1.18"
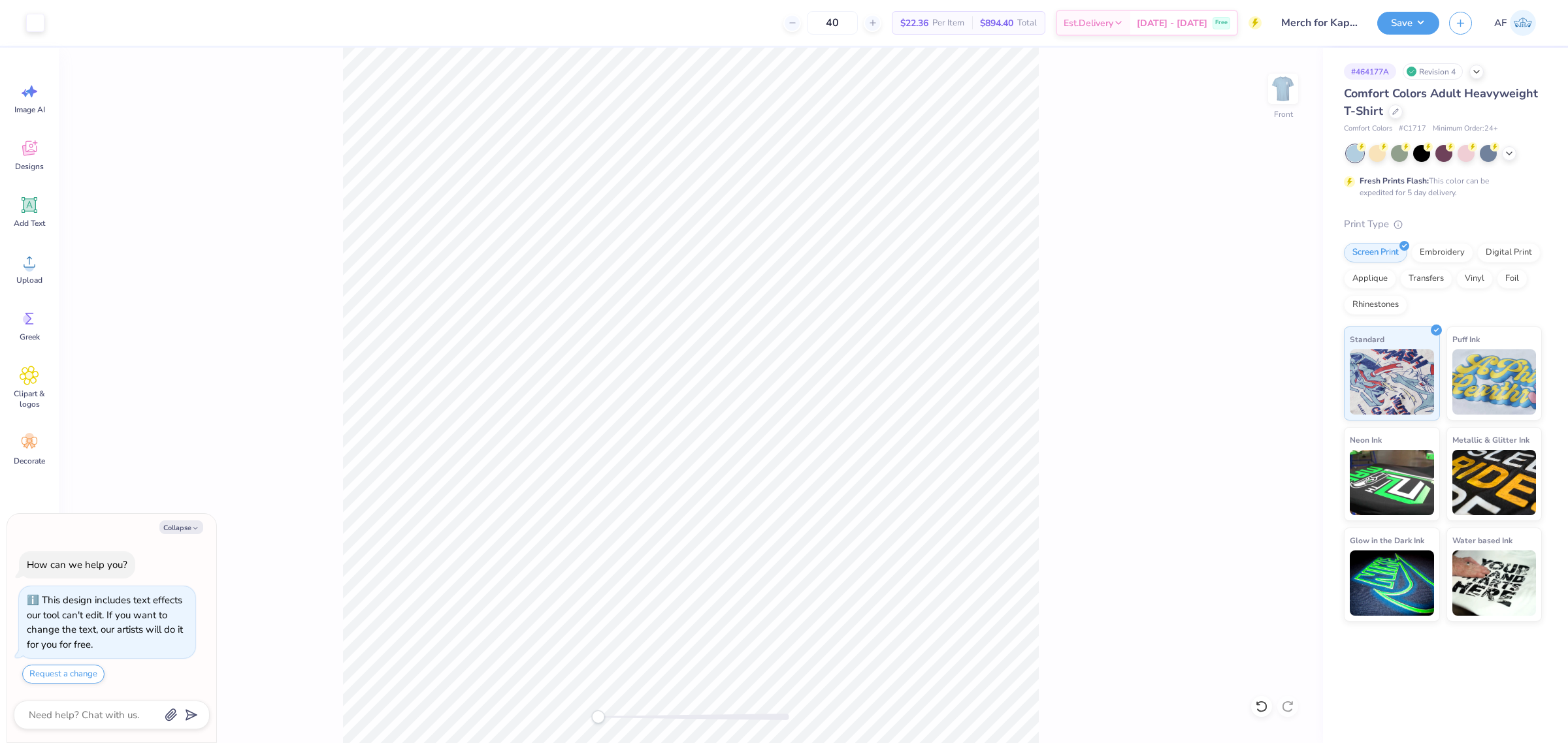
type textarea "x"
click at [1254, 336] on input "9.74" at bounding box center [1274, 335] width 47 height 18
type input "10"
type textarea "x"
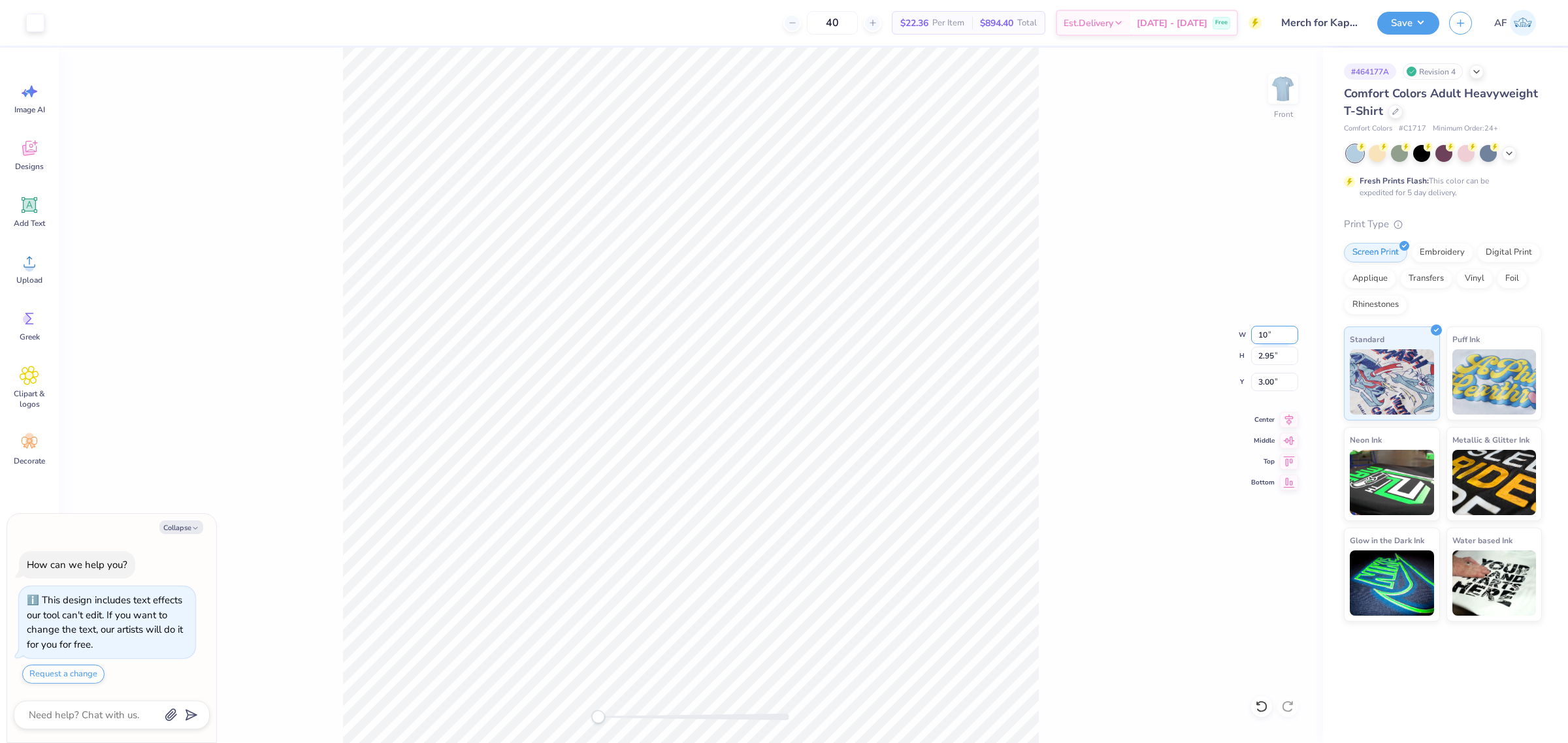
type input "10.02"
type input "3.06"
click at [1254, 385] on input "2.95" at bounding box center [1274, 381] width 47 height 18
type input "3"
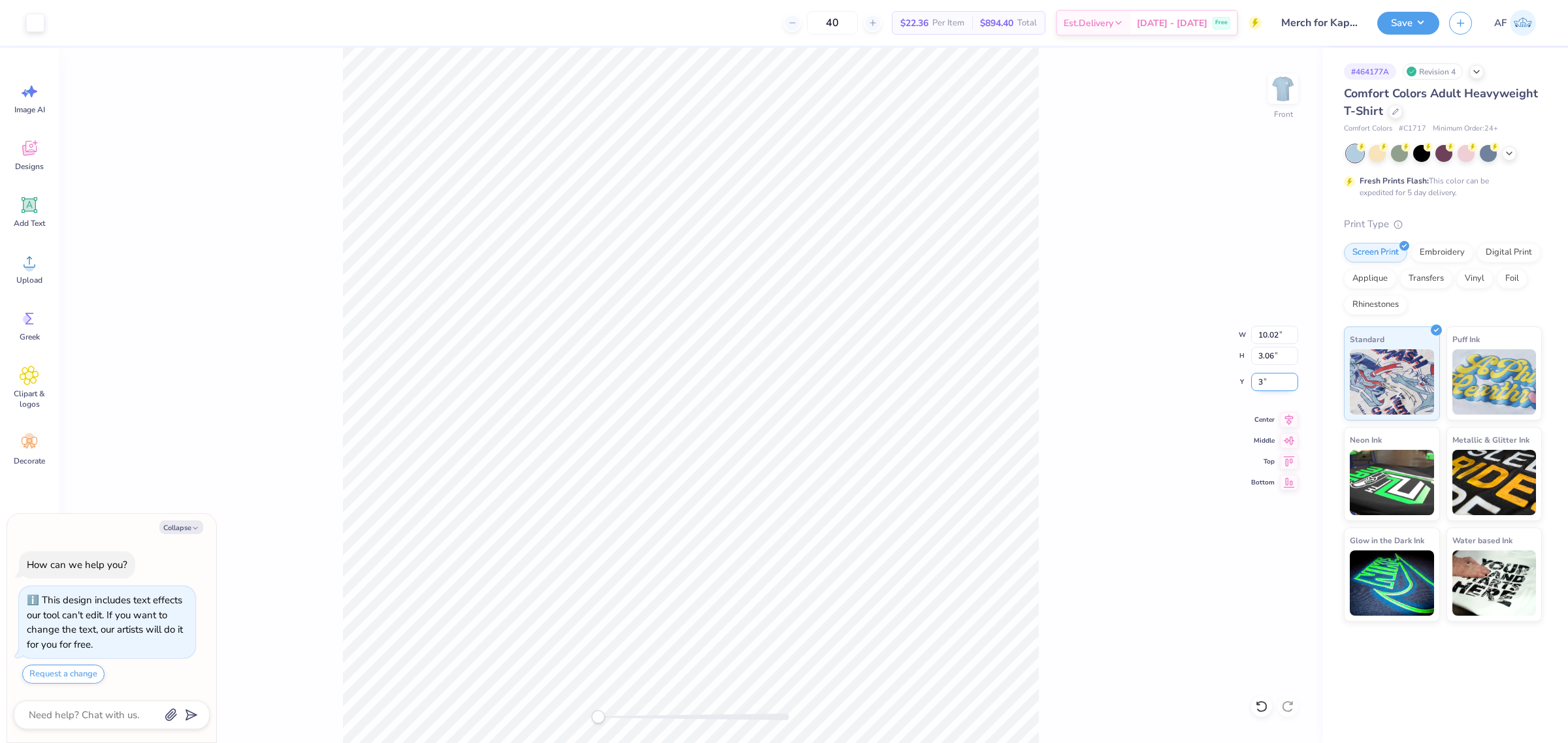
type textarea "x"
type input "3.00"
click at [1254, 339] on input "10.01" at bounding box center [1274, 335] width 47 height 18
type input "10"
click at [1254, 339] on input "10" at bounding box center [1274, 335] width 47 height 18
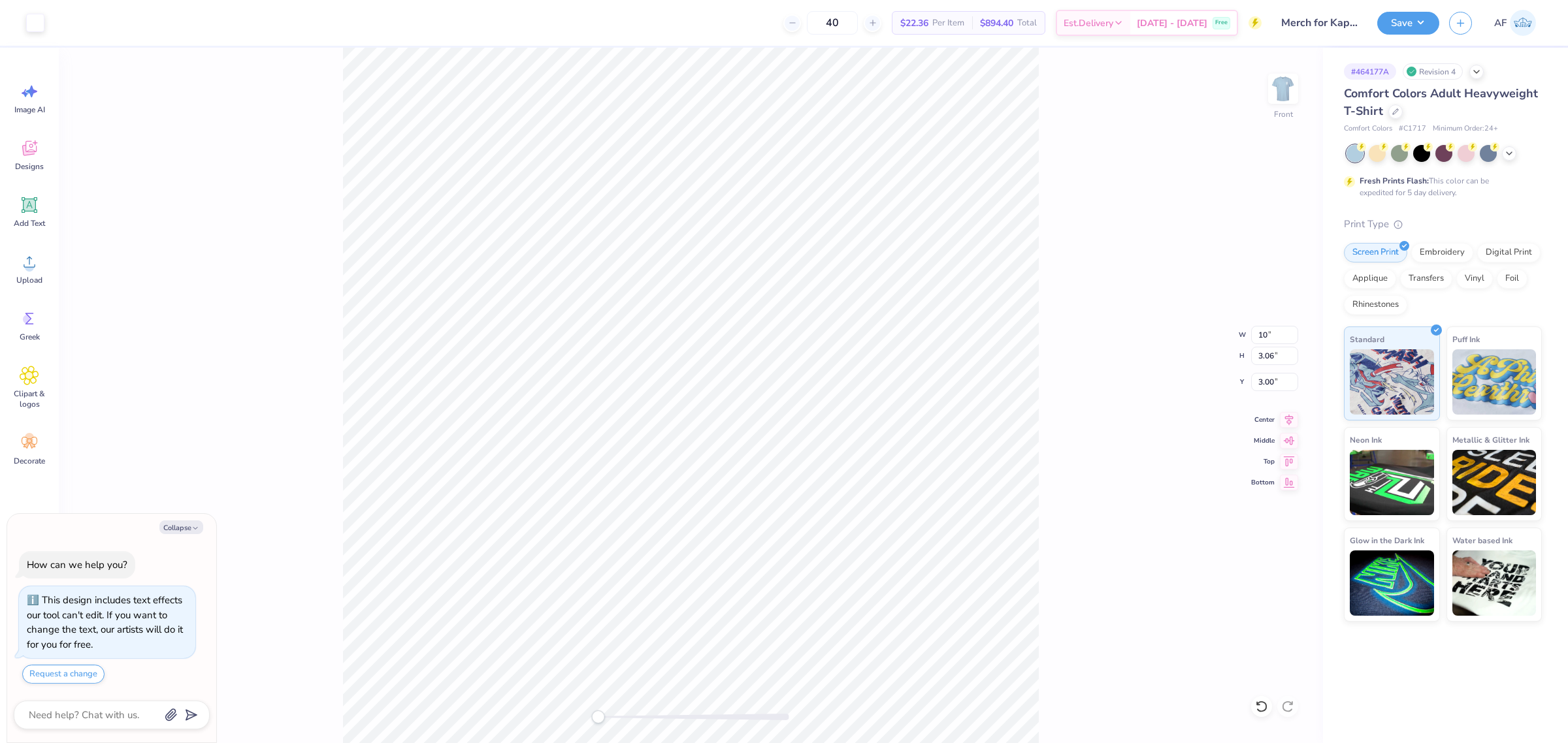
type textarea "x"
type input "10.00"
type input "3.05"
click at [1254, 595] on div "# 464177A Revision 4 Comfort Colors Adult Heavyweight T-Shirt Comfort Colors # …" at bounding box center [1445, 395] width 245 height 695
click at [1162, 547] on div "Front W 10.00 10.00 " H 3.05 3.05 " Y 3.00 3.00 " Center Middle Top Bottom" at bounding box center [691, 395] width 1264 height 695
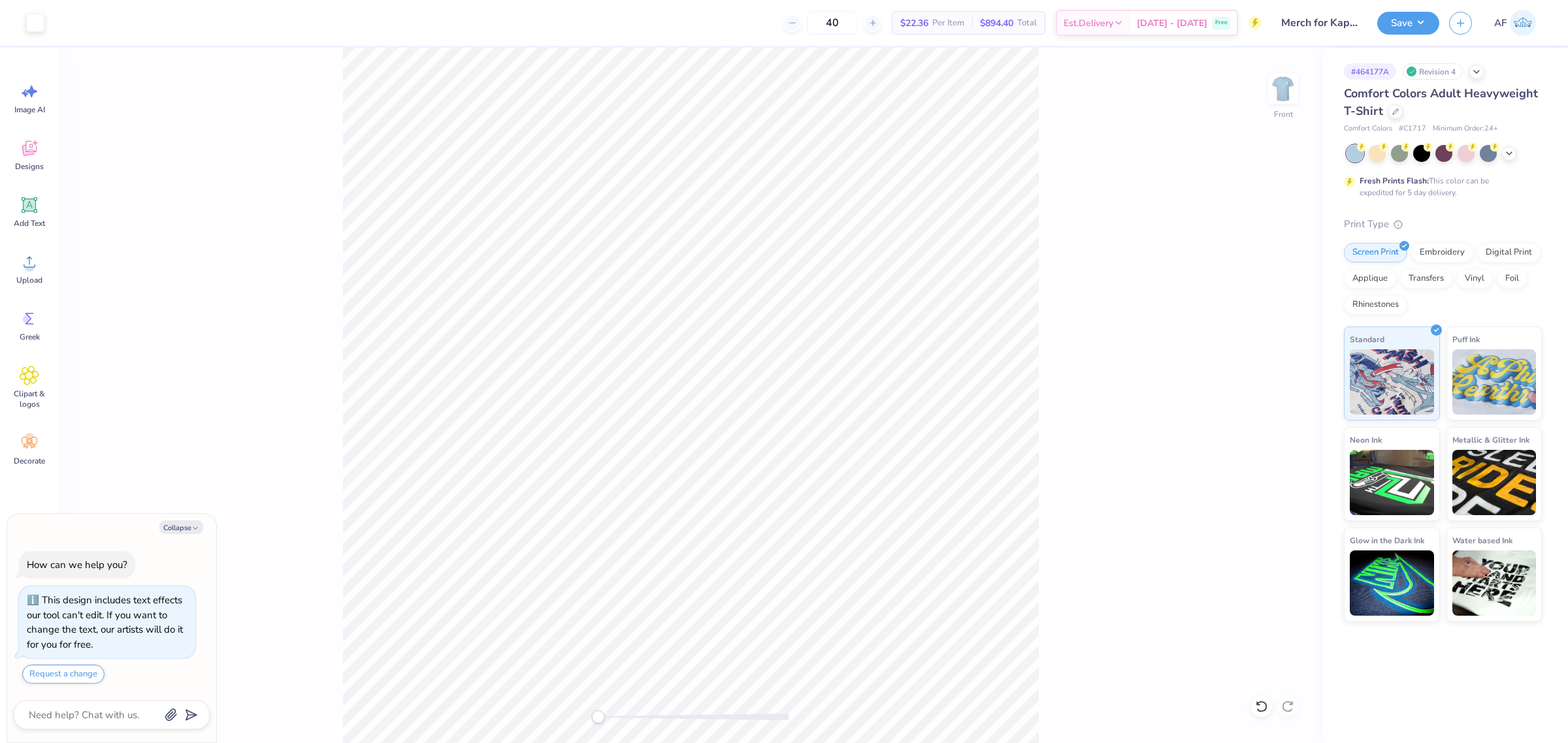
type textarea "x"
click at [1254, 331] on input "11.00" at bounding box center [1274, 335] width 47 height 18
click at [1254, 373] on input "13.66" at bounding box center [1274, 381] width 47 height 18
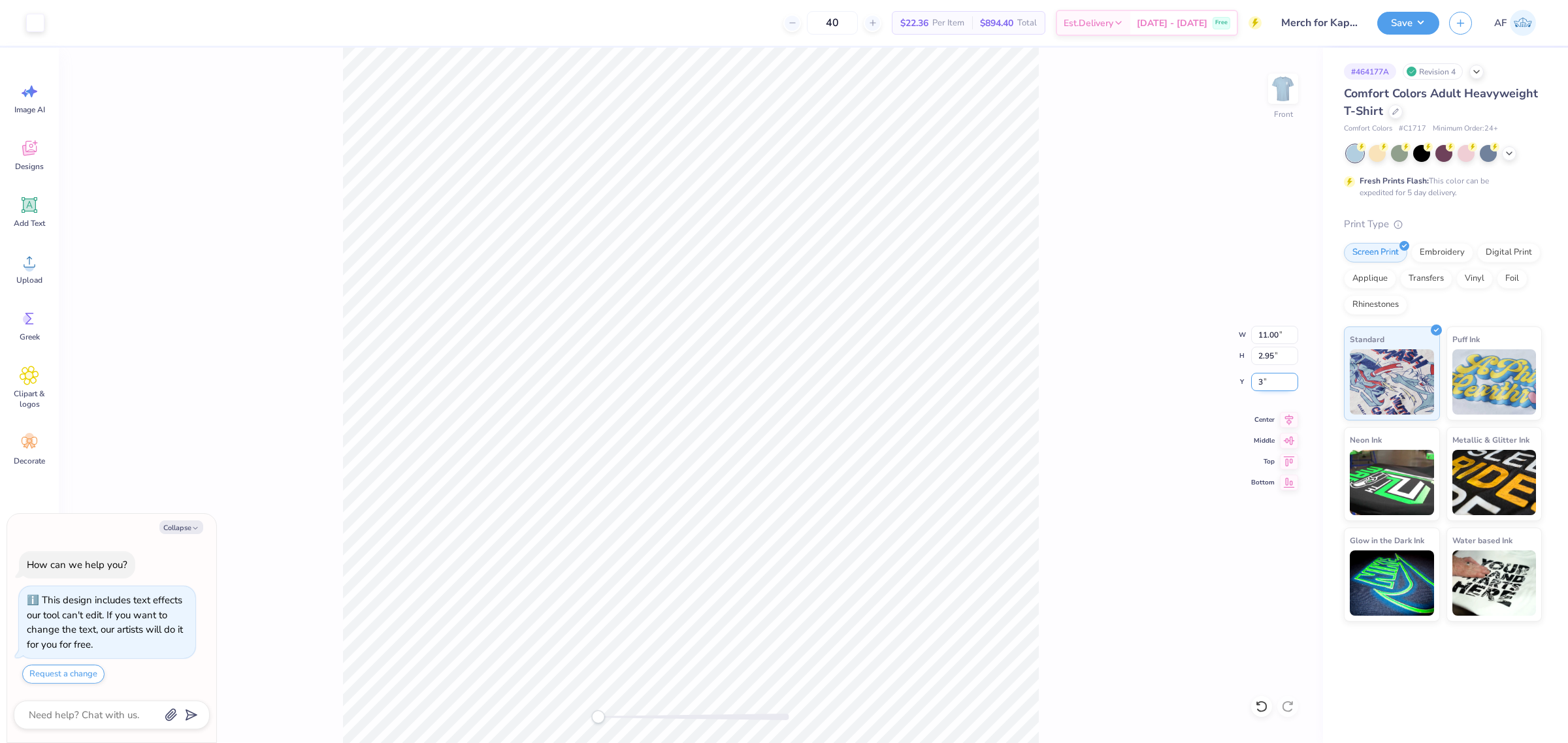
type input "3.00"
click at [1254, 90] on img at bounding box center [1283, 89] width 52 height 52
click at [1254, 14] on button "Save" at bounding box center [1408, 21] width 62 height 23
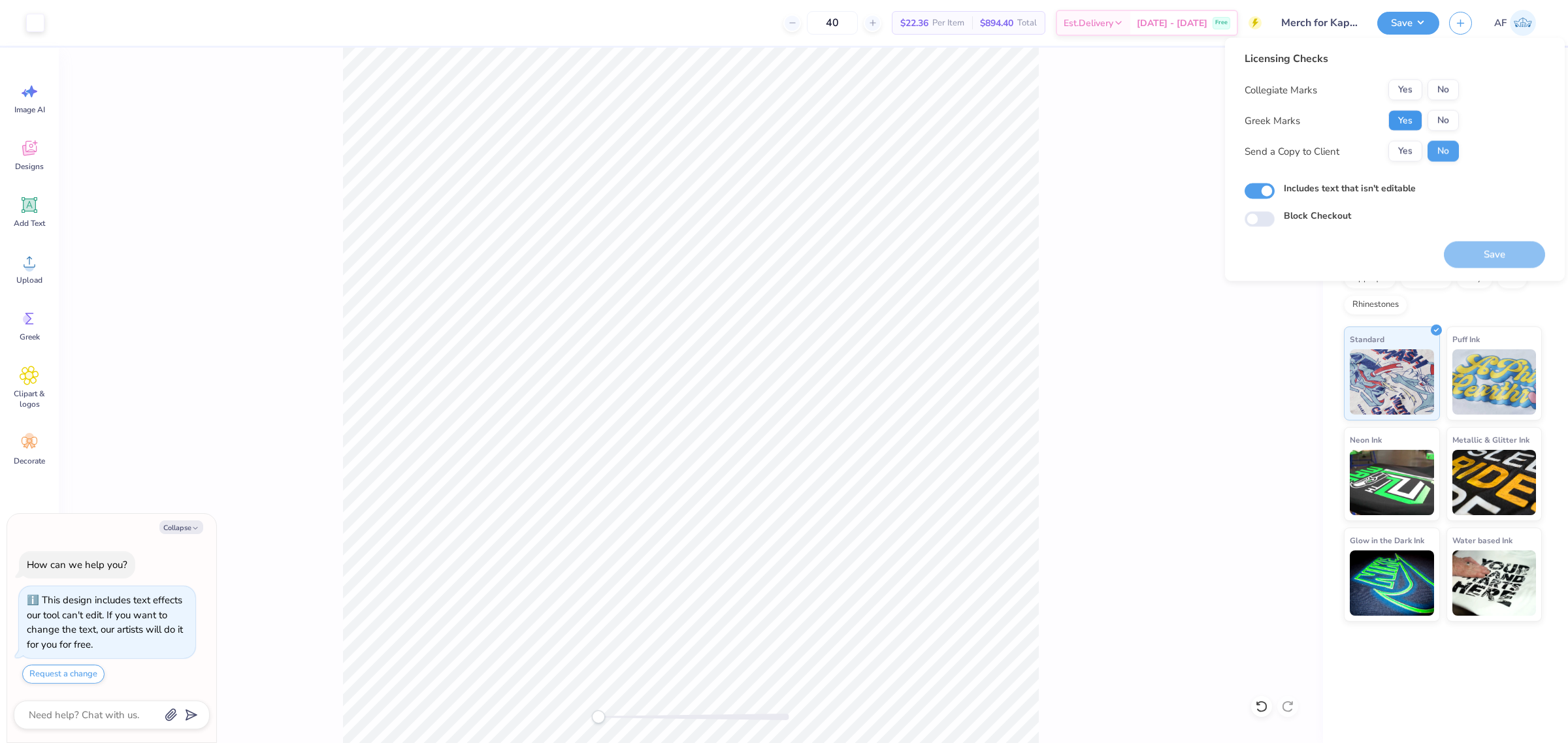
click at [1254, 117] on button "Yes" at bounding box center [1405, 121] width 34 height 21
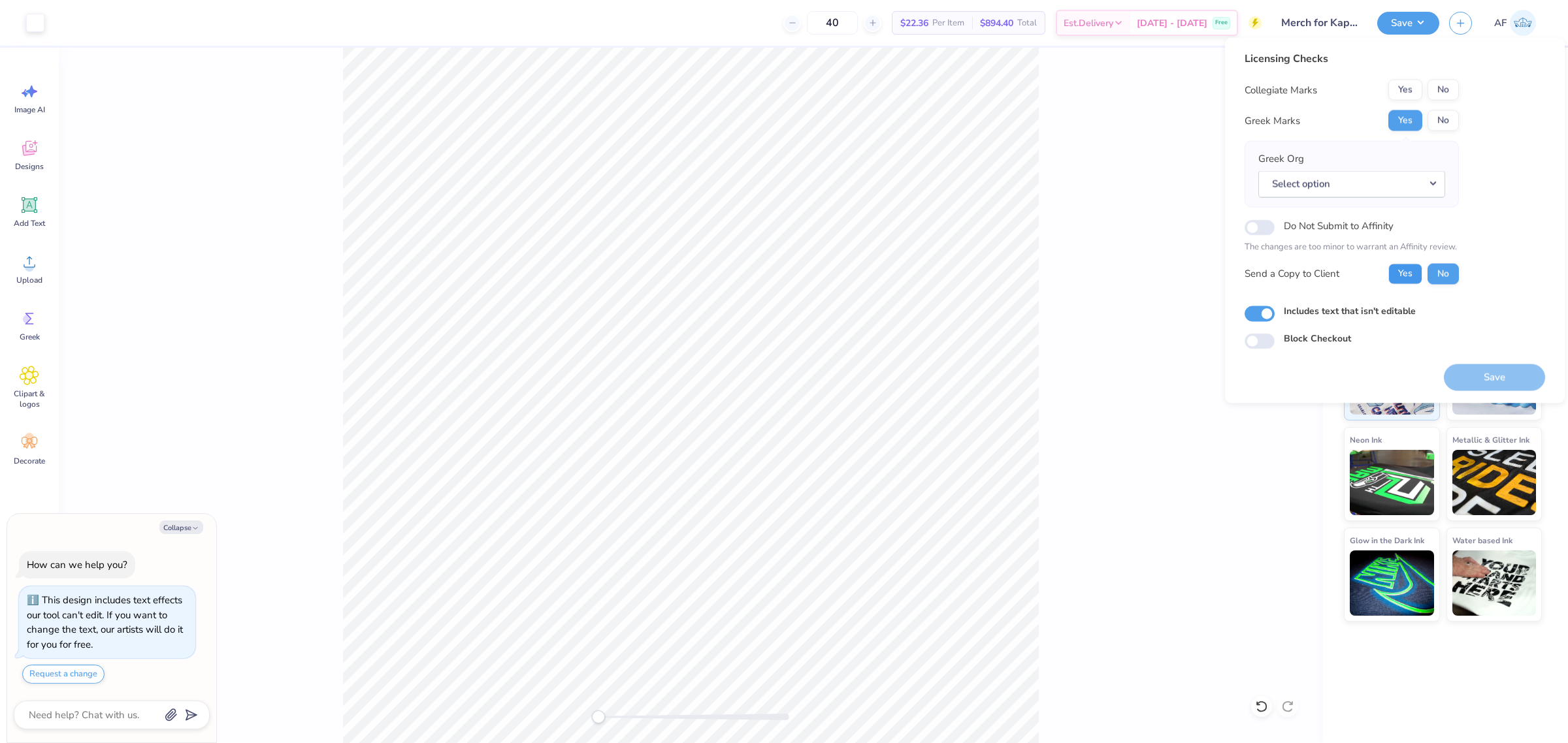
click at [1254, 278] on button "Yes" at bounding box center [1405, 274] width 34 height 21
click at [1254, 92] on button "No" at bounding box center [1443, 90] width 32 height 21
click at [1164, 113] on div "Back" at bounding box center [691, 395] width 1264 height 695
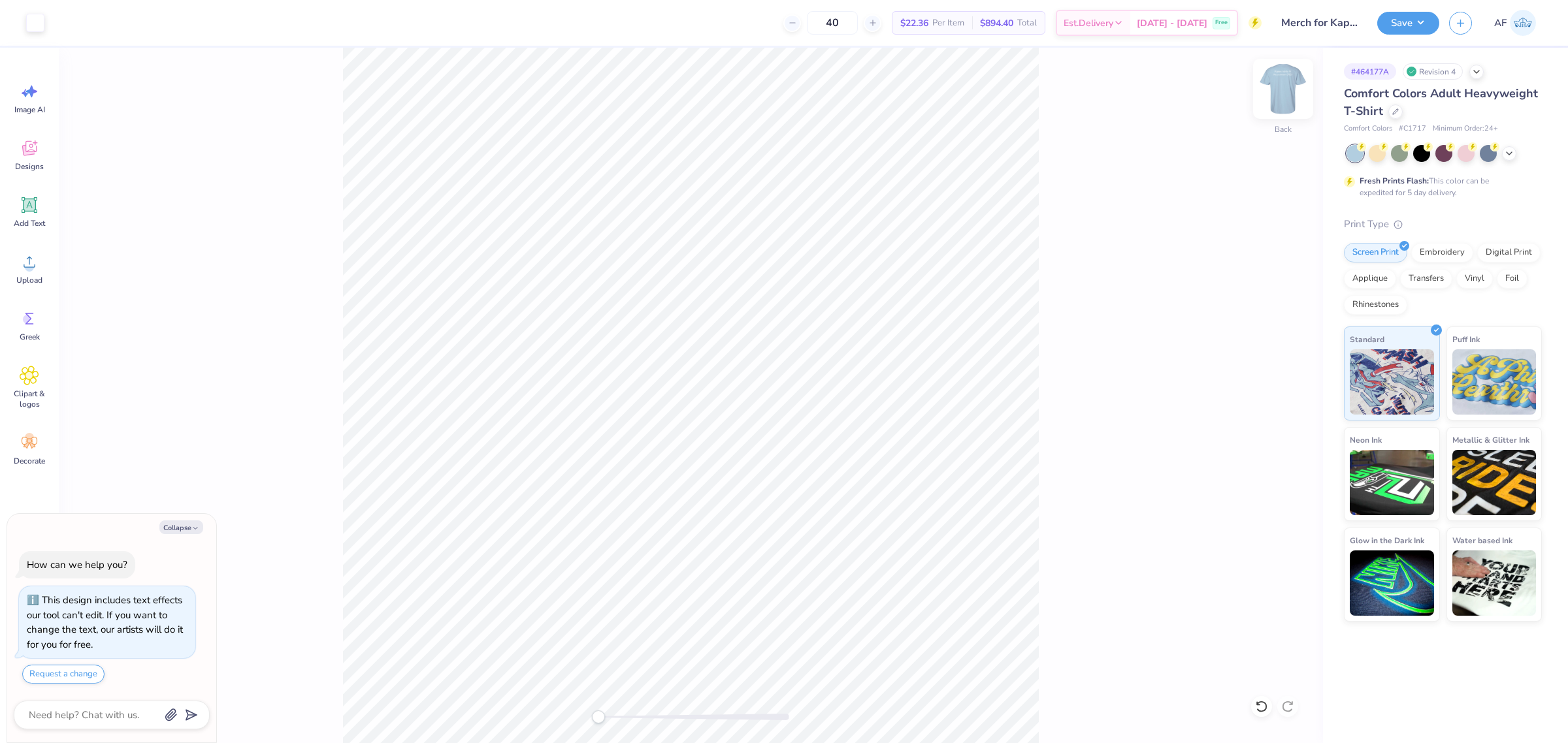
click at [1254, 83] on img at bounding box center [1283, 89] width 52 height 52
click at [1254, 18] on button "Save" at bounding box center [1408, 21] width 62 height 23
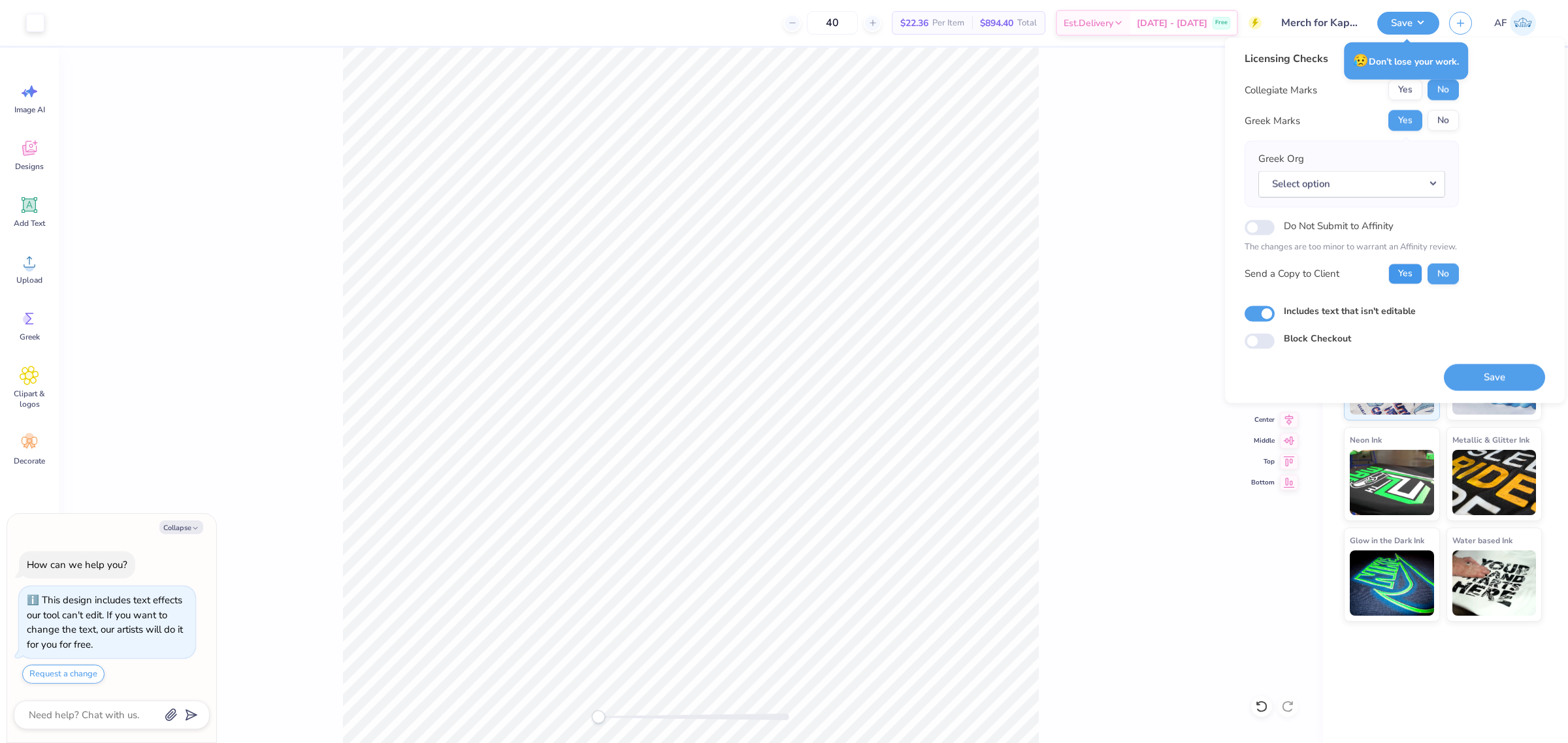
click at [1254, 271] on button "Yes" at bounding box center [1405, 274] width 34 height 21
click at [1254, 182] on button "Select option" at bounding box center [1352, 184] width 187 height 27
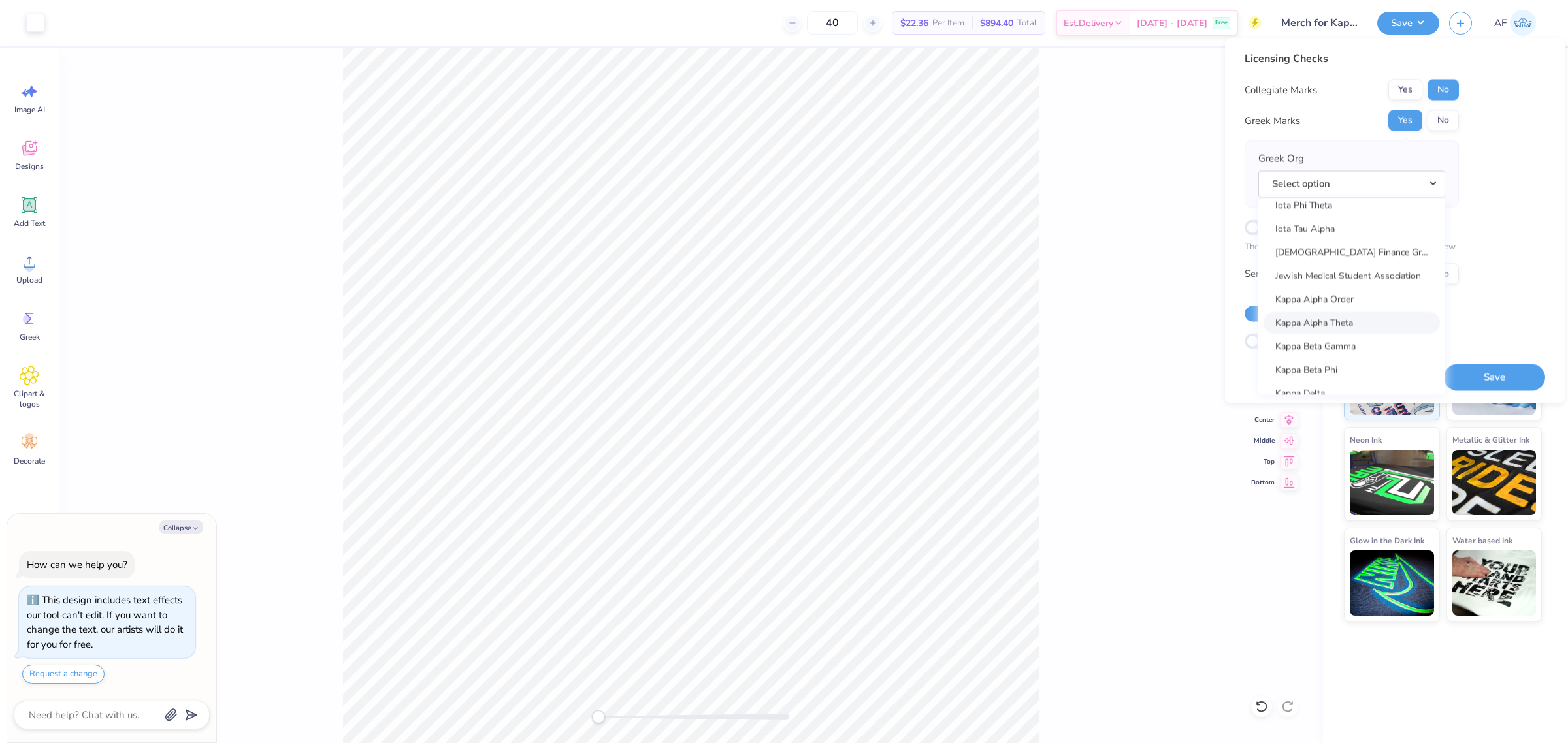
scroll to position [4627, 0]
click at [1254, 125] on button "No" at bounding box center [1443, 121] width 32 height 21
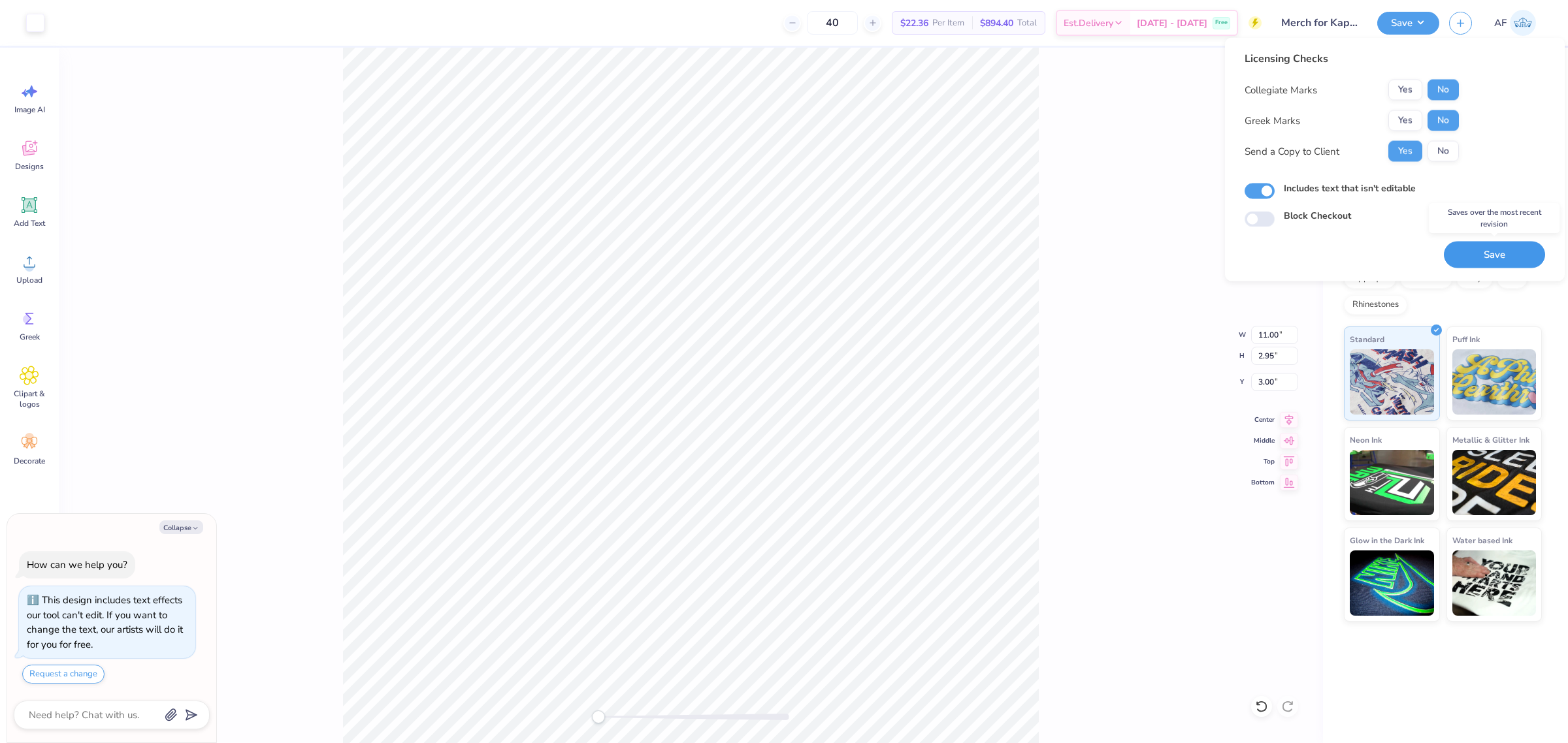
click at [1254, 253] on button "Save" at bounding box center [1494, 255] width 102 height 27
type textarea "x"
